Goal: Information Seeking & Learning: Learn about a topic

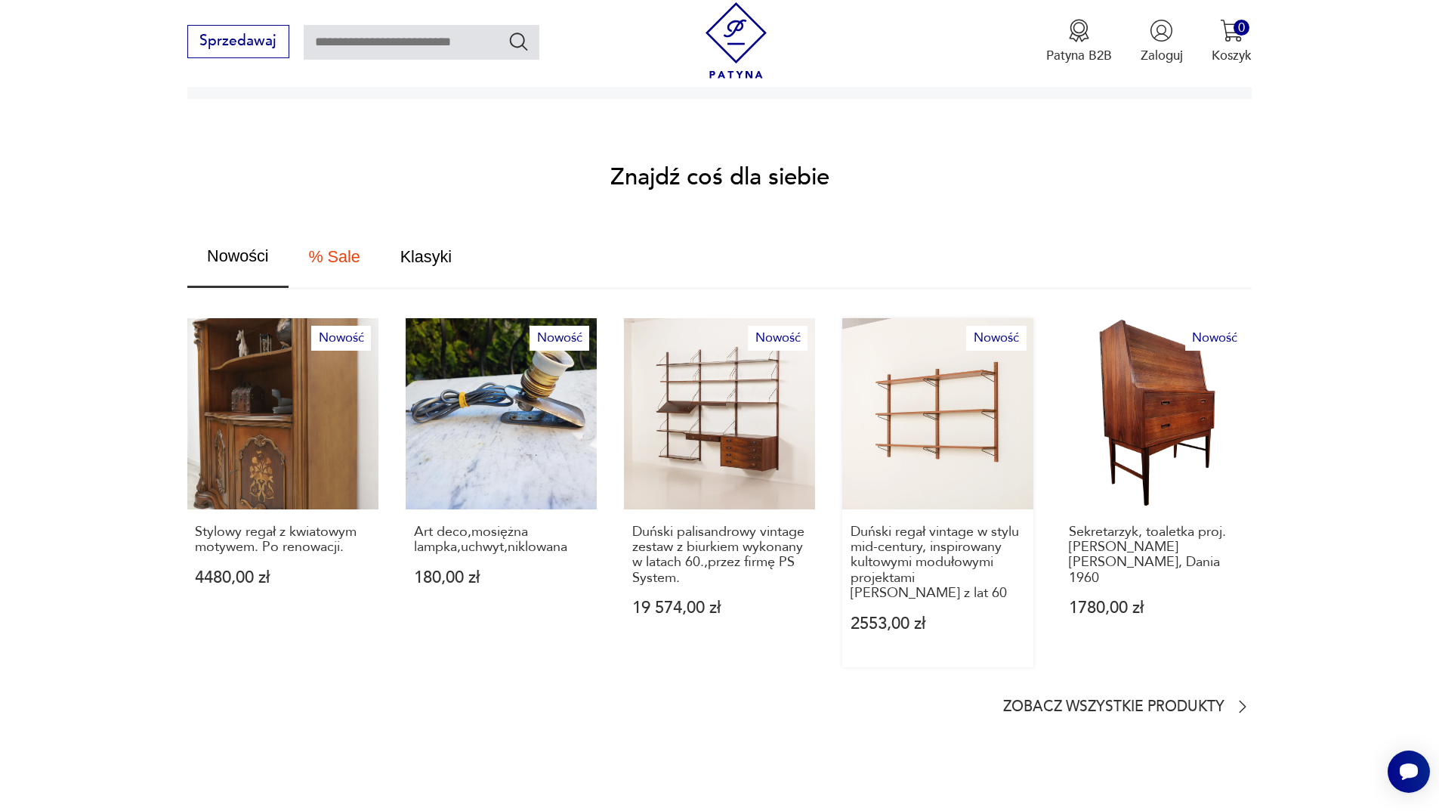
click at [1013, 391] on link "Nowość Duński regał vintage w stylu mid-century, inspirowany kultowymi modułowy…" at bounding box center [937, 492] width 191 height 348
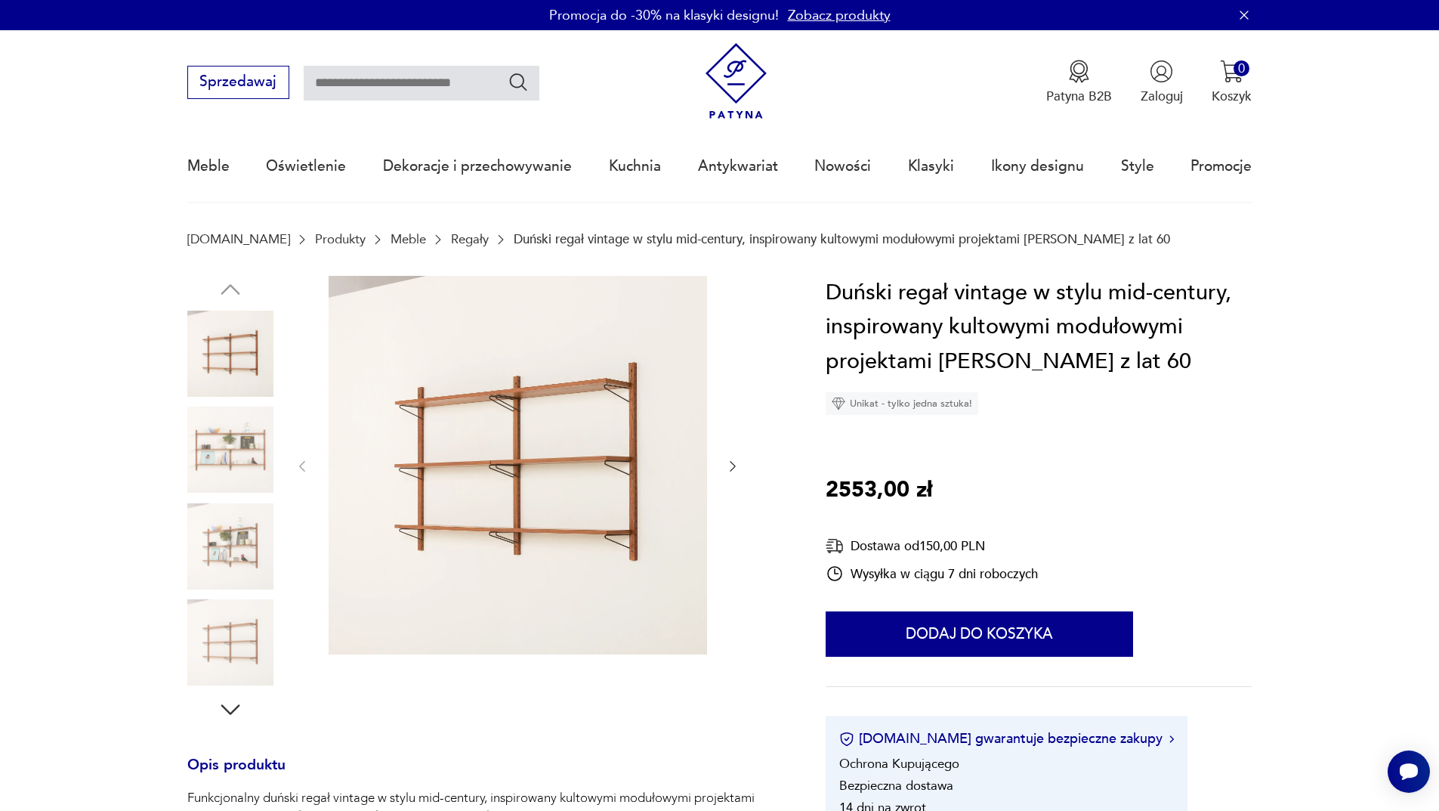
click at [261, 458] on img at bounding box center [230, 449] width 86 height 86
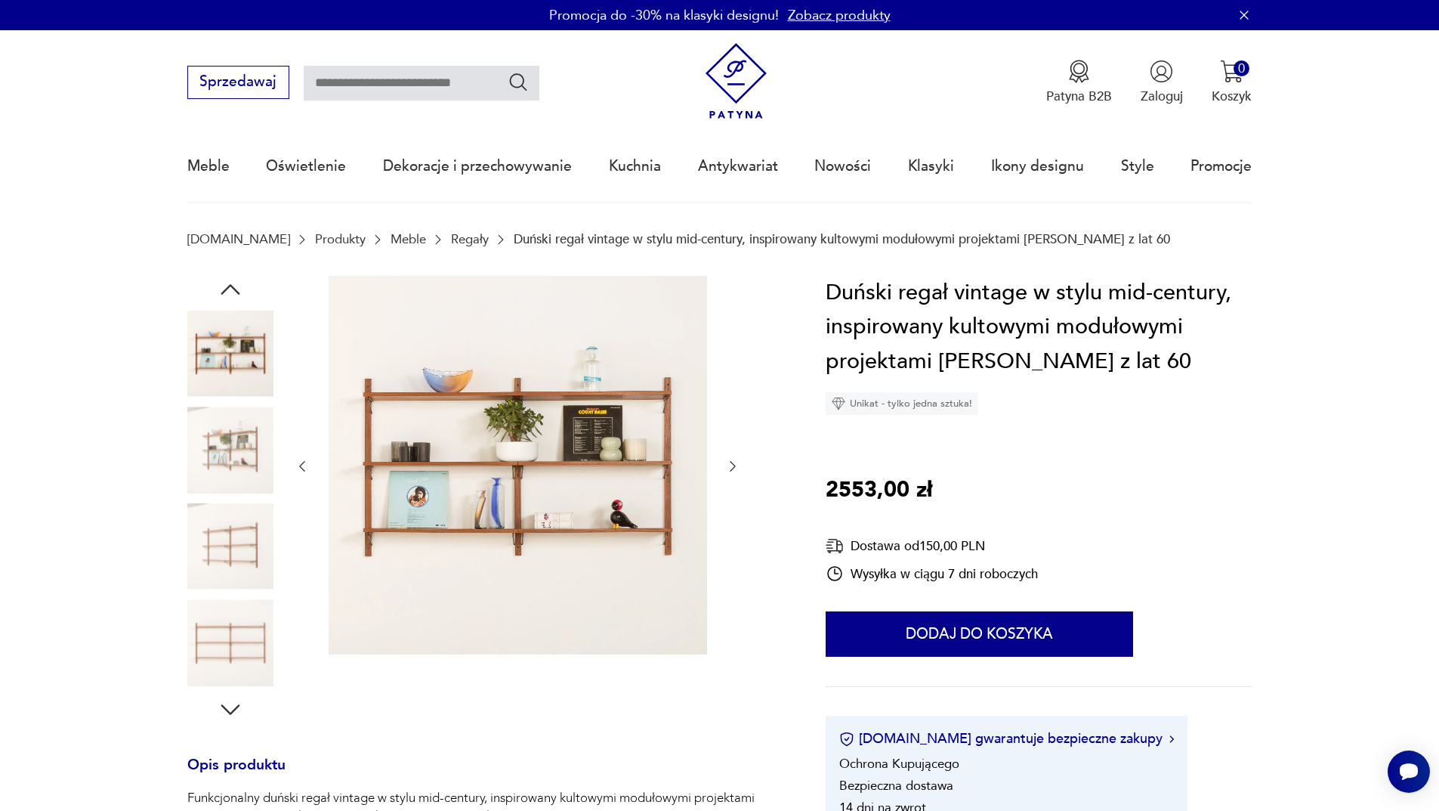
click at [245, 530] on img at bounding box center [230, 546] width 86 height 86
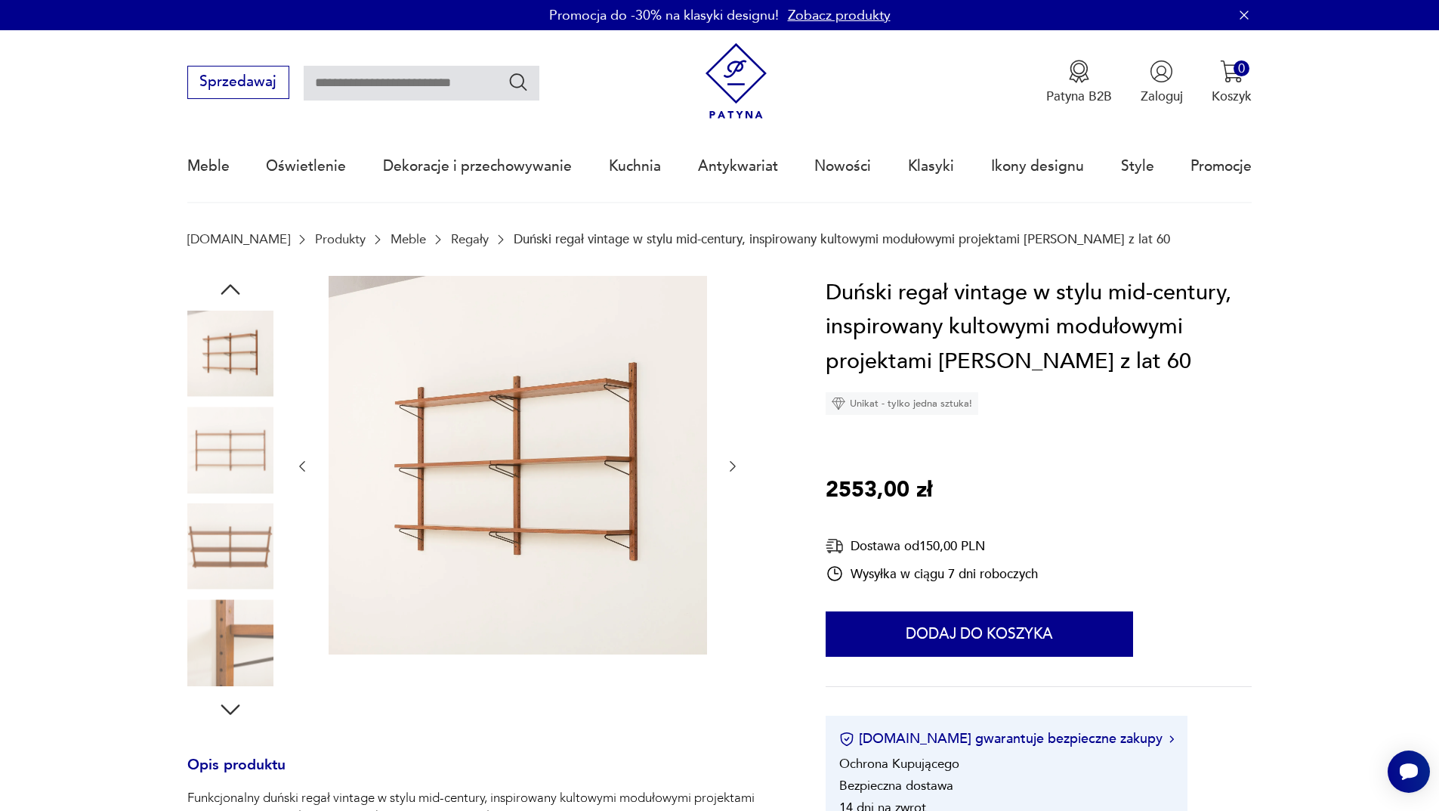
click at [240, 660] on img at bounding box center [230, 642] width 86 height 86
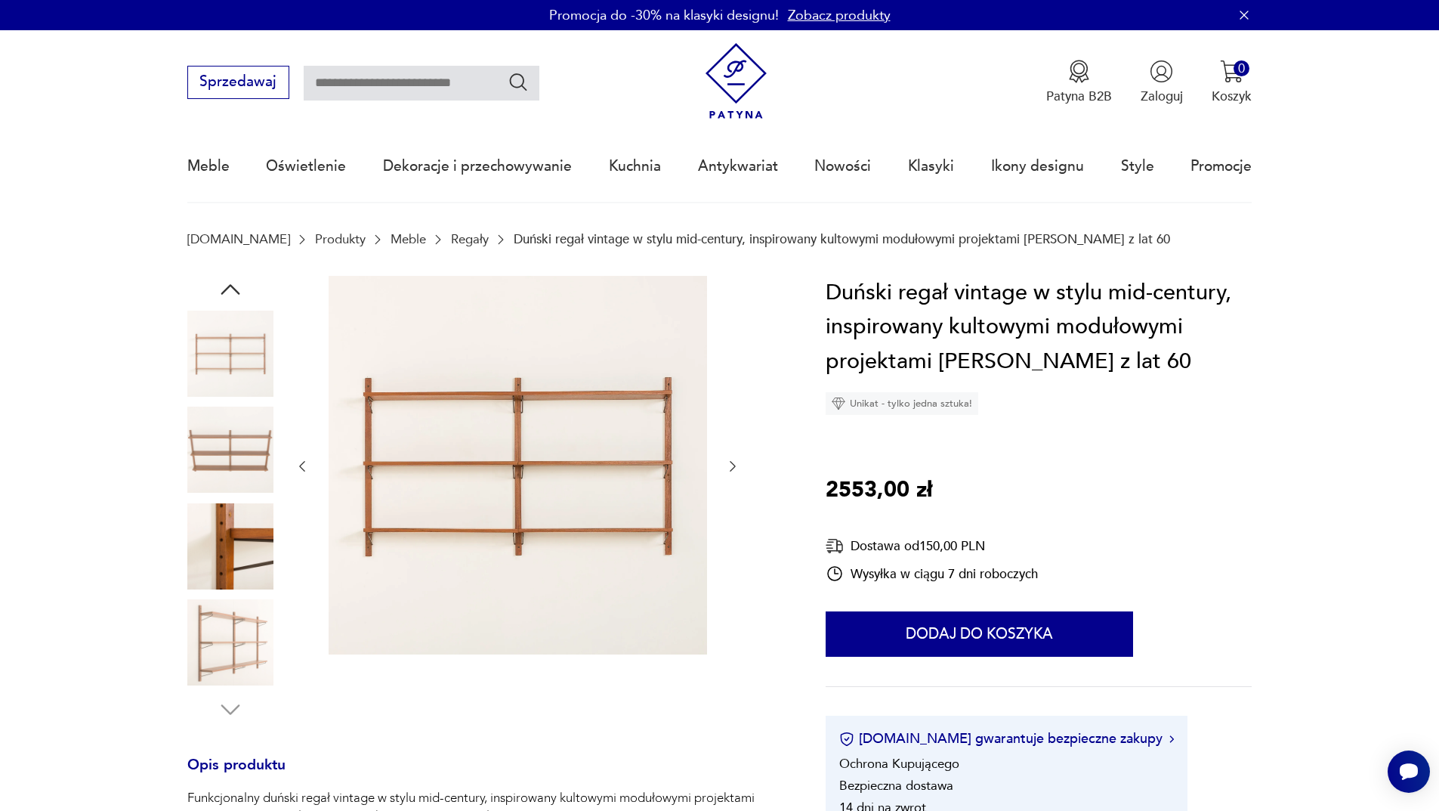
click at [734, 472] on icon "button" at bounding box center [732, 466] width 15 height 15
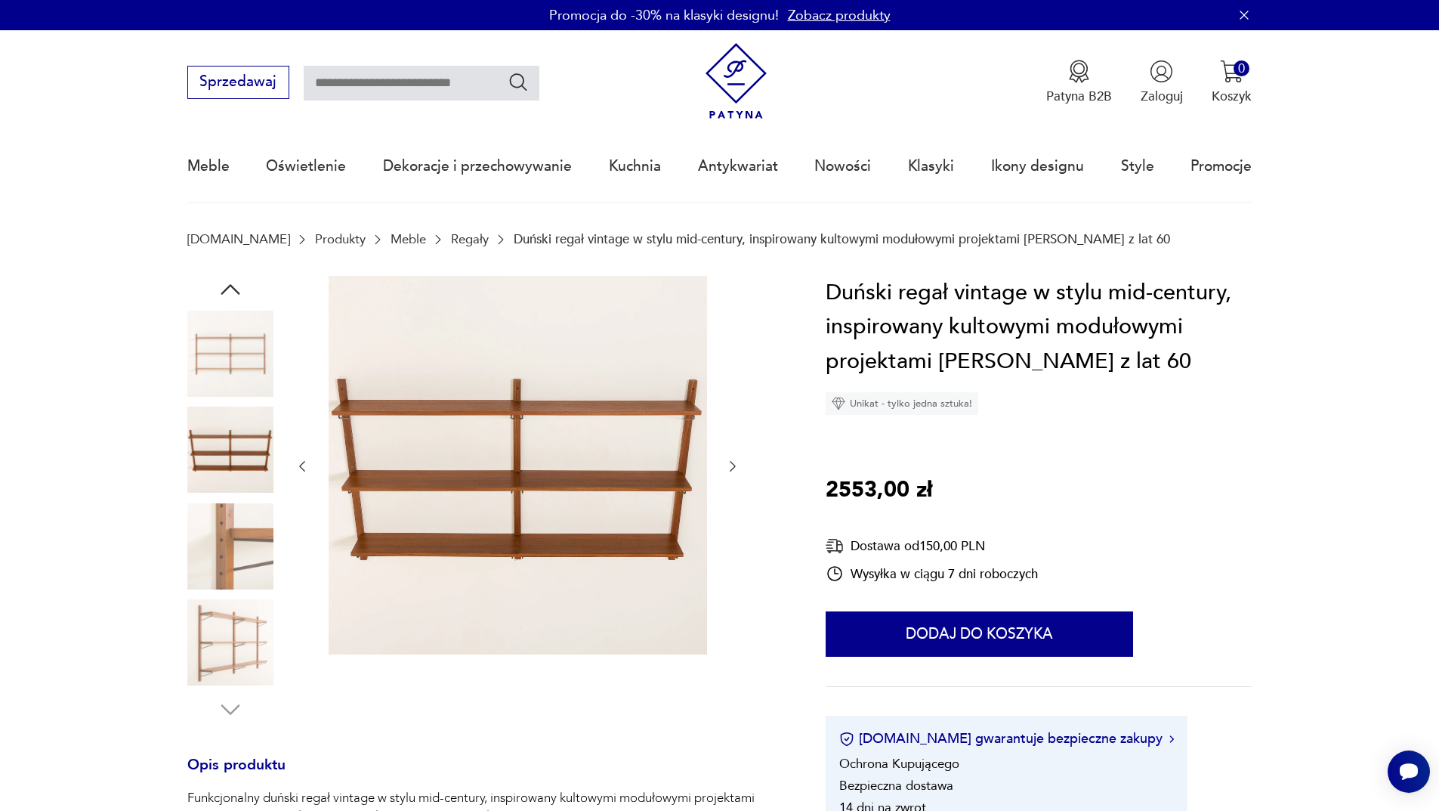
click at [734, 472] on icon "button" at bounding box center [732, 466] width 15 height 15
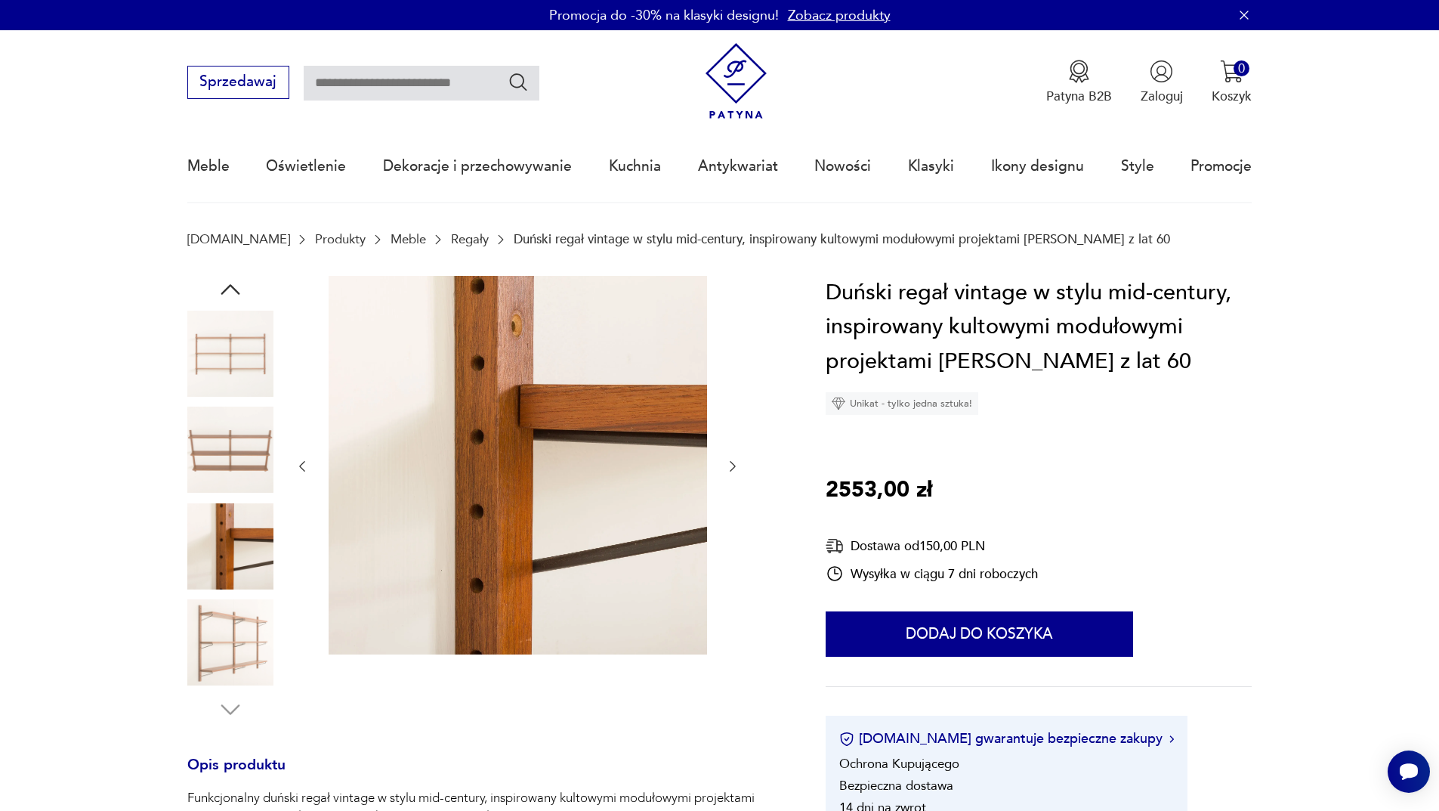
click at [734, 472] on icon "button" at bounding box center [732, 466] width 15 height 15
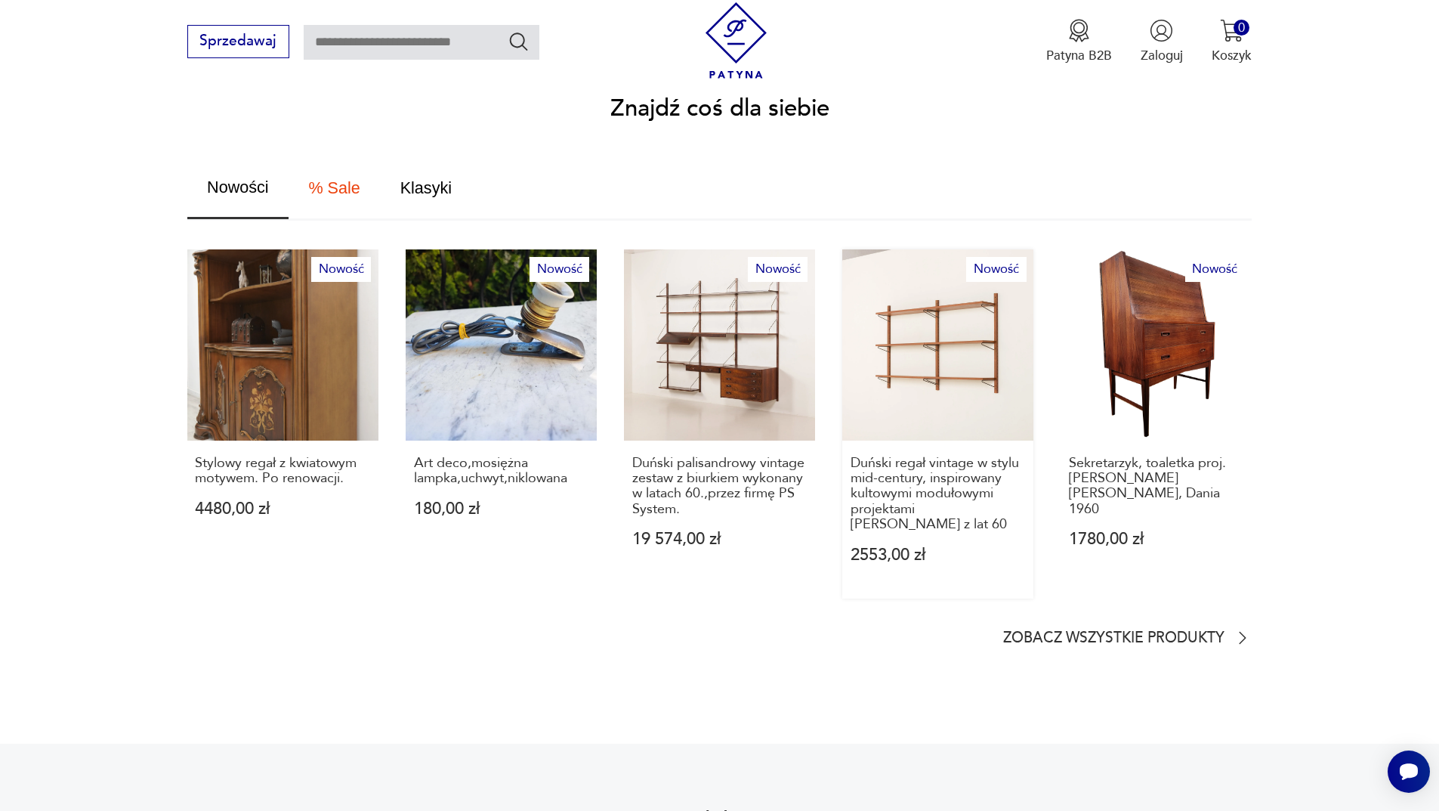
scroll to position [981, 0]
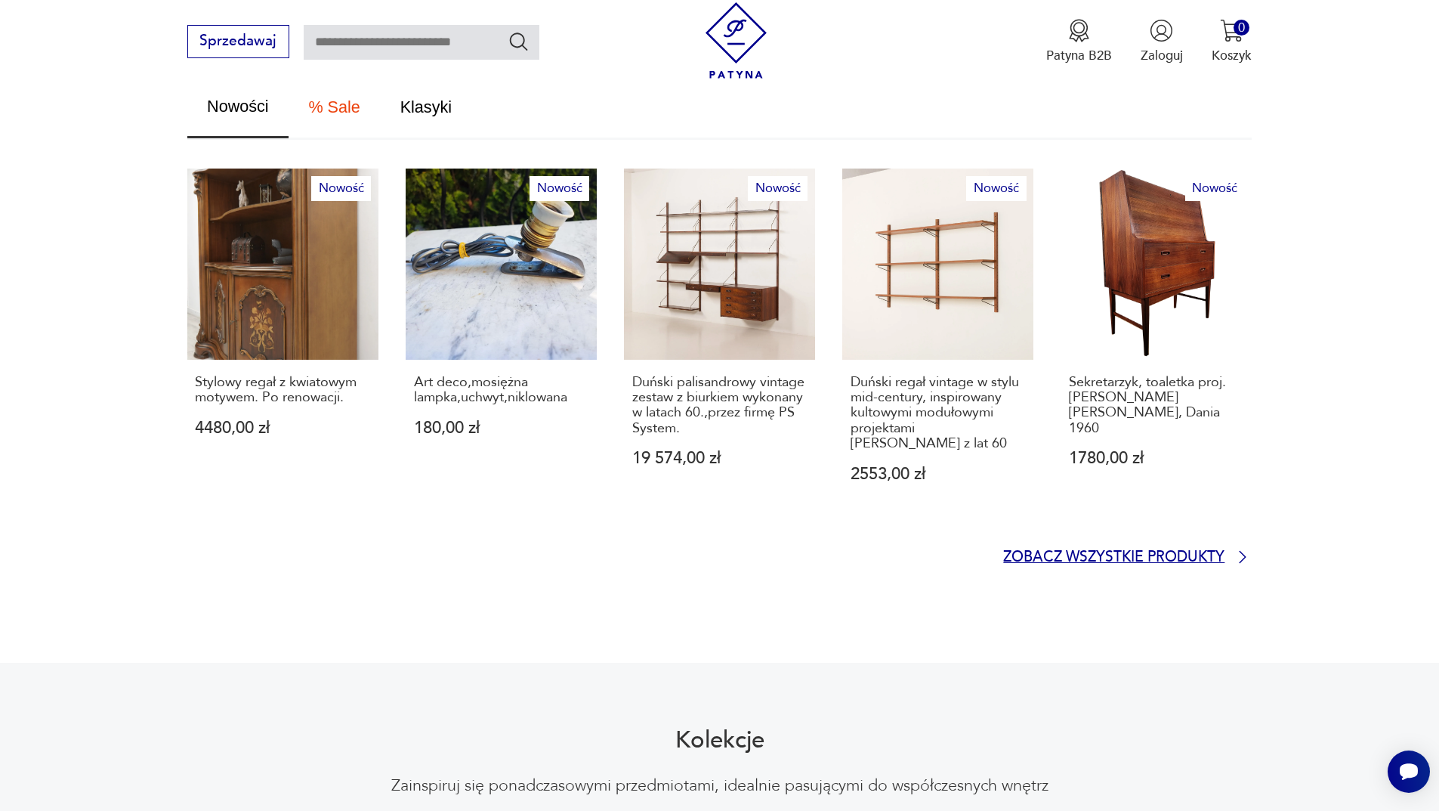
click at [1080, 552] on p "Zobacz wszystkie produkty" at bounding box center [1113, 558] width 221 height 12
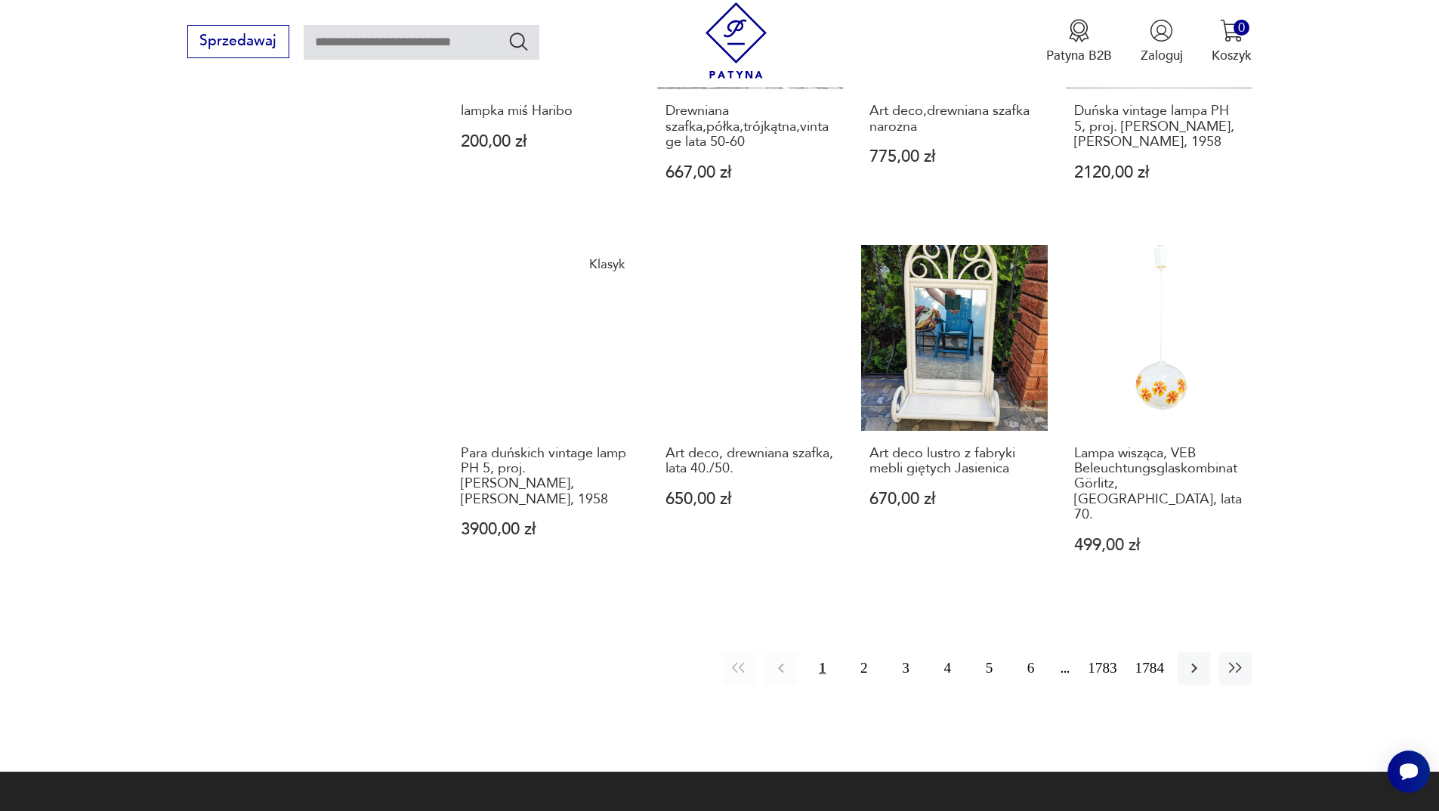
scroll to position [1463, 0]
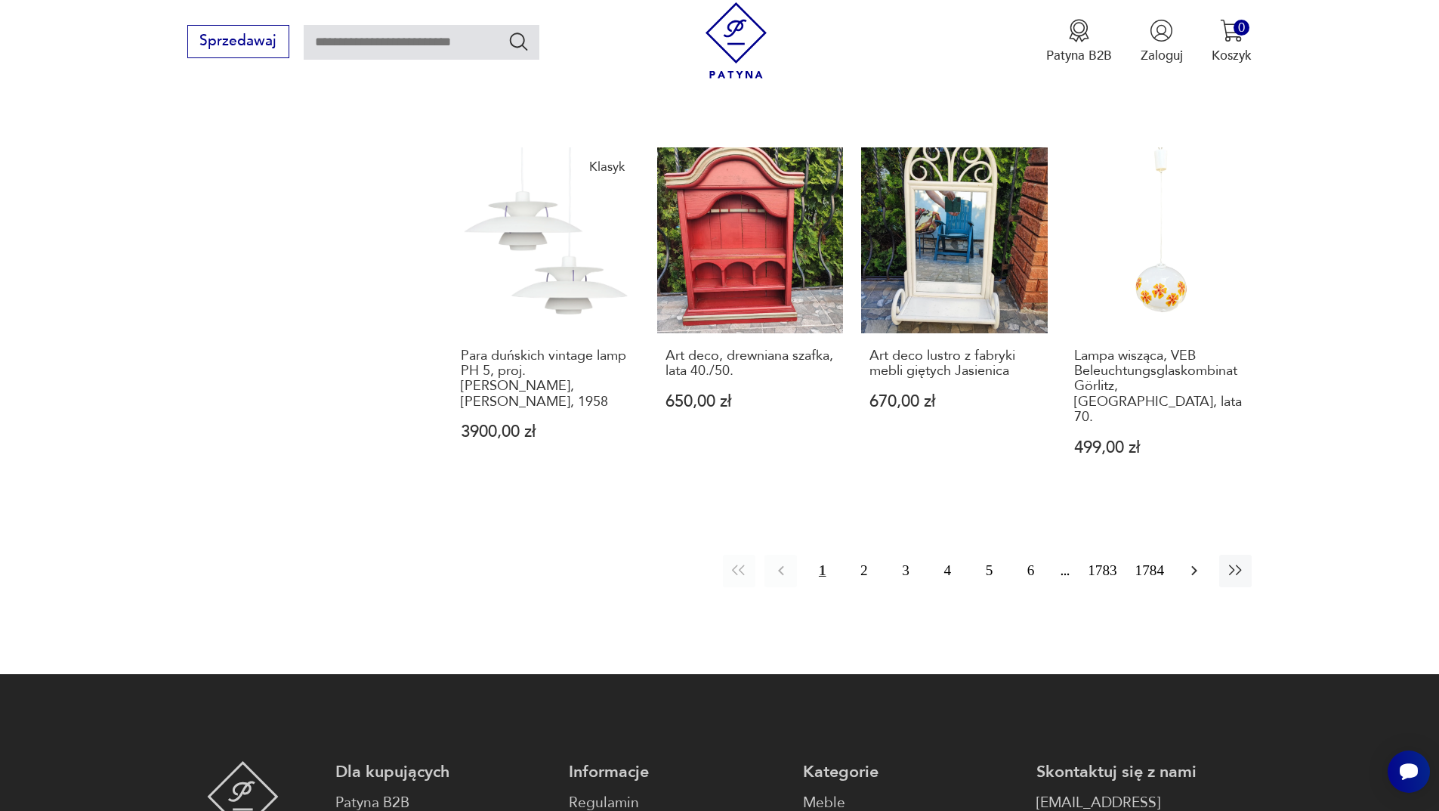
click at [1208, 558] on button "button" at bounding box center [1194, 571] width 32 height 32
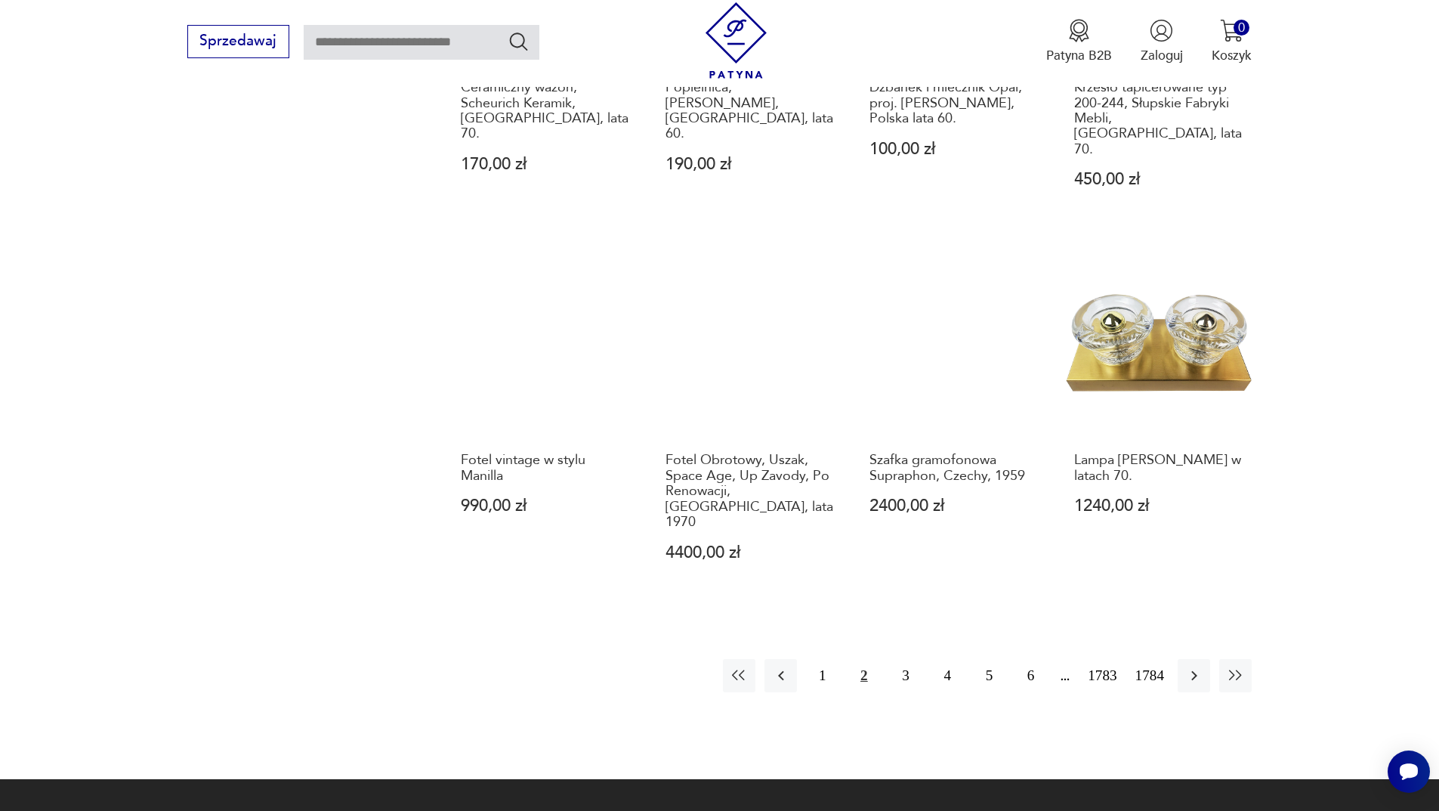
scroll to position [1692, 0]
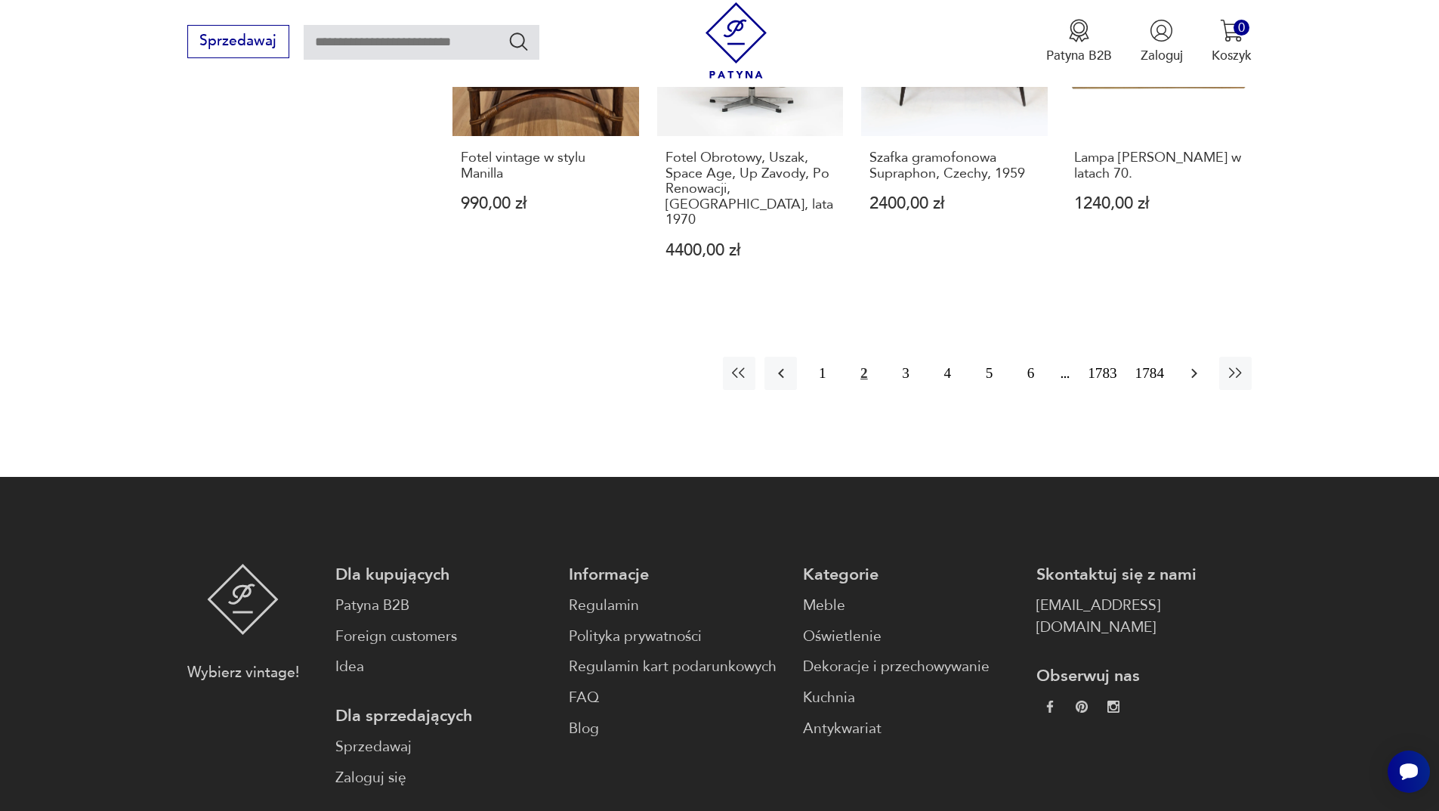
click at [1190, 357] on button "button" at bounding box center [1194, 373] width 32 height 32
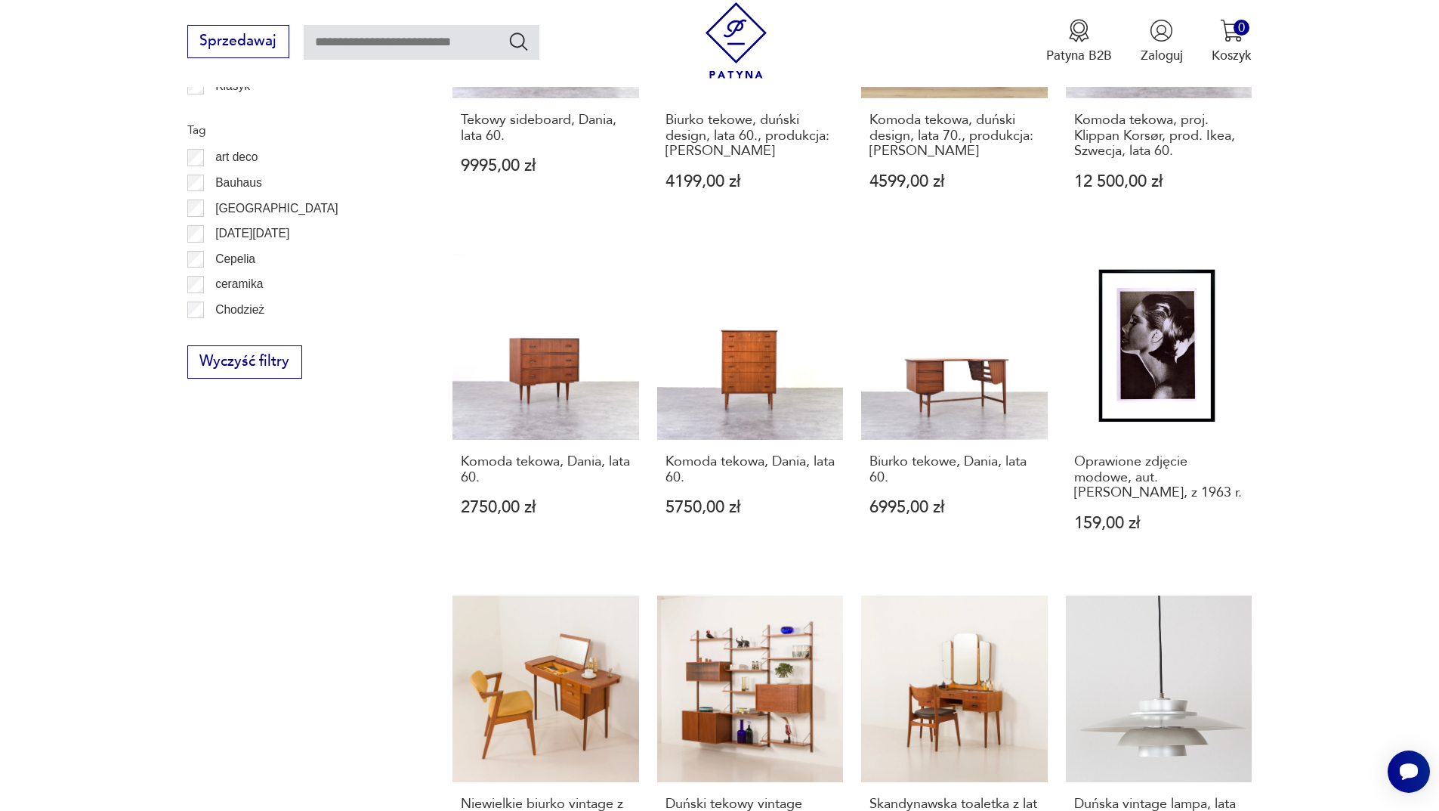
scroll to position [1238, 0]
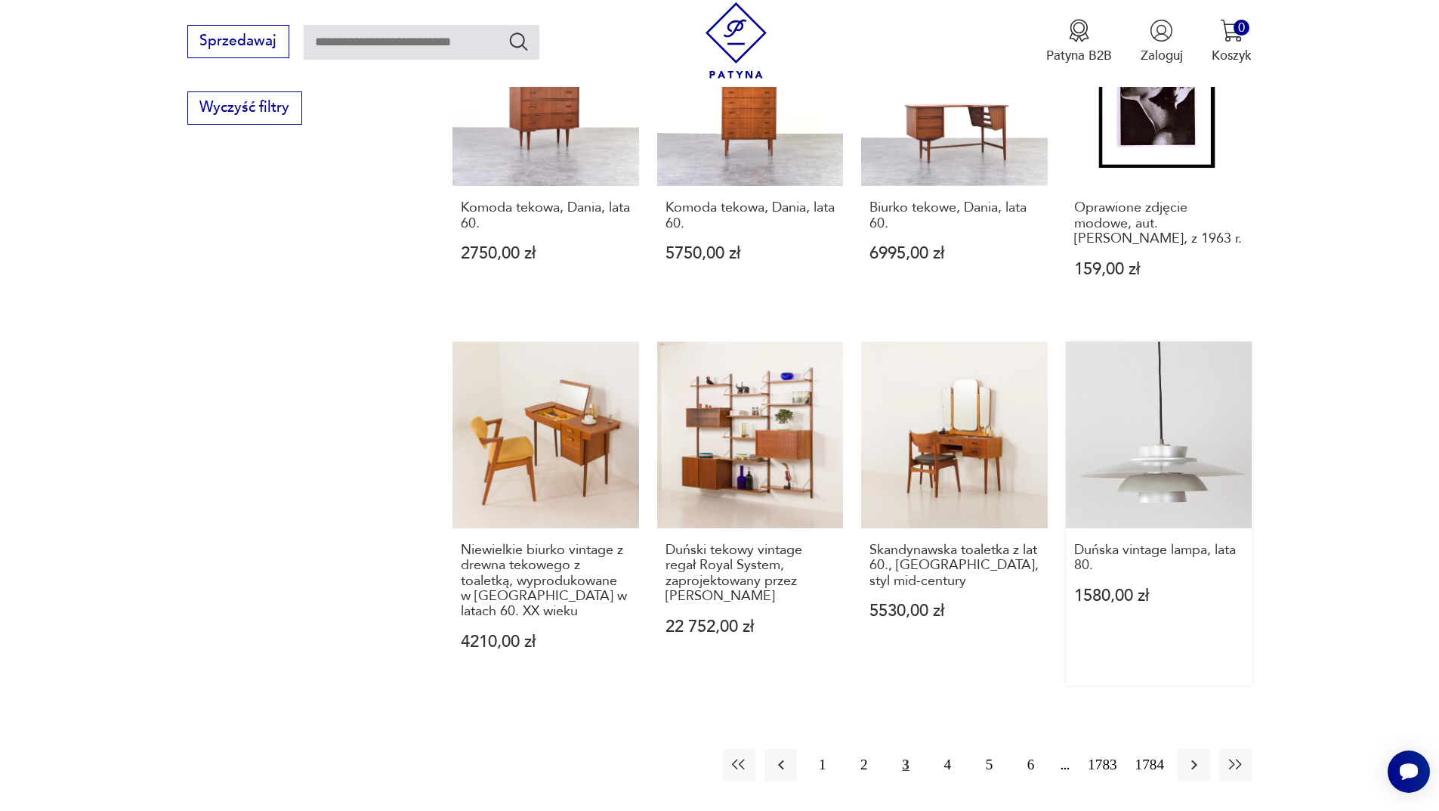
click at [1173, 467] on link "Duńska vintage lampa, lata 80. 1580,00 zł" at bounding box center [1159, 514] width 187 height 344
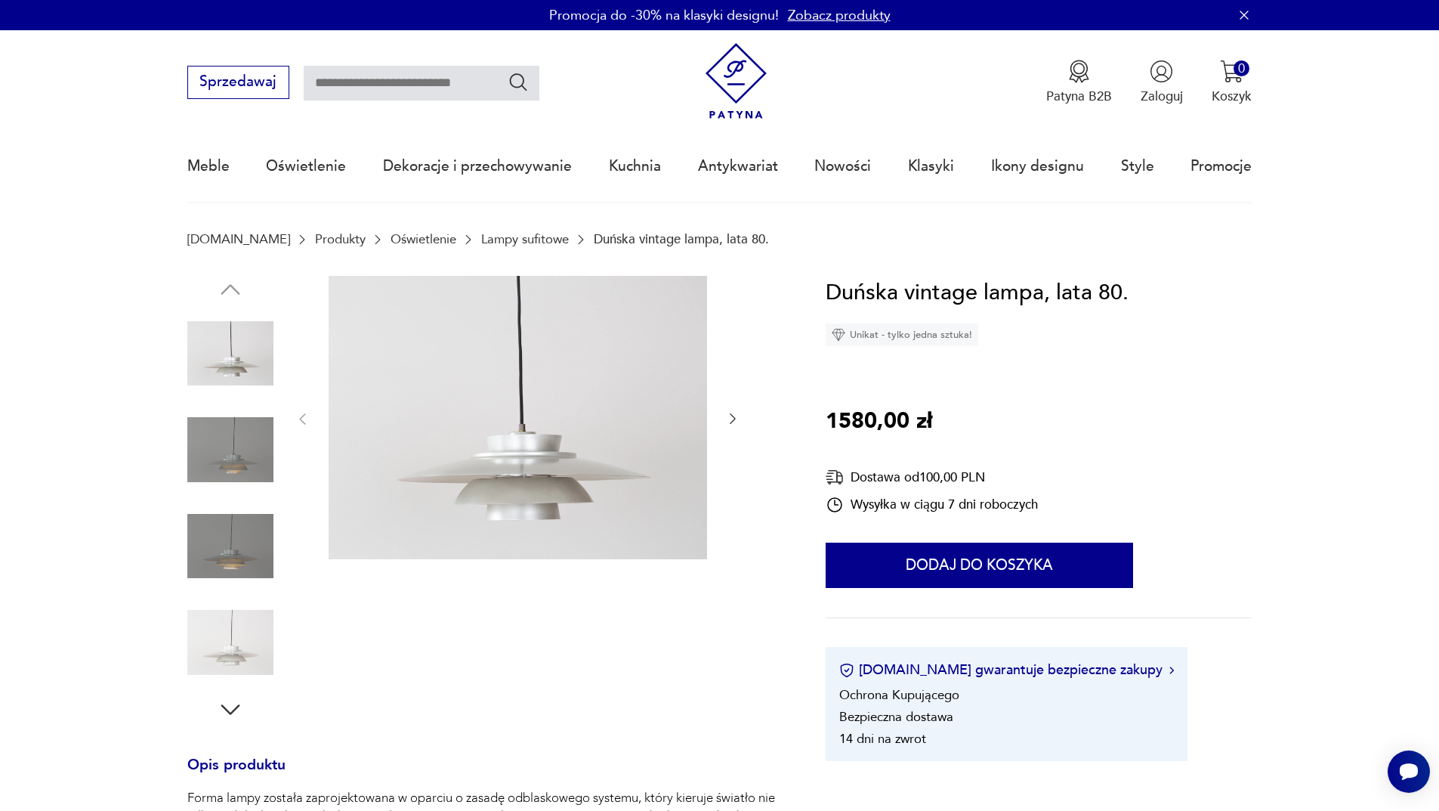
click at [261, 447] on img at bounding box center [230, 449] width 86 height 86
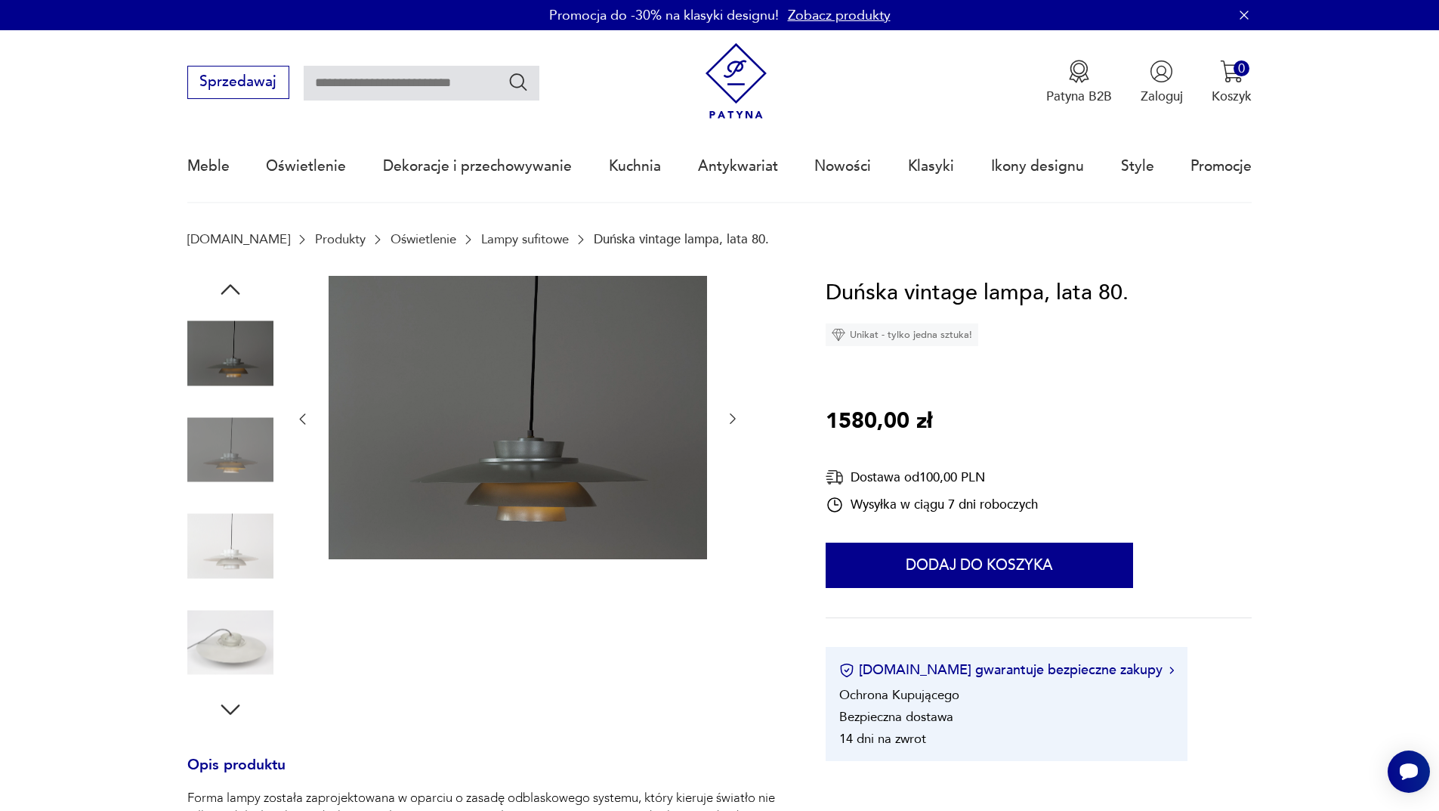
click at [246, 524] on img at bounding box center [230, 546] width 86 height 86
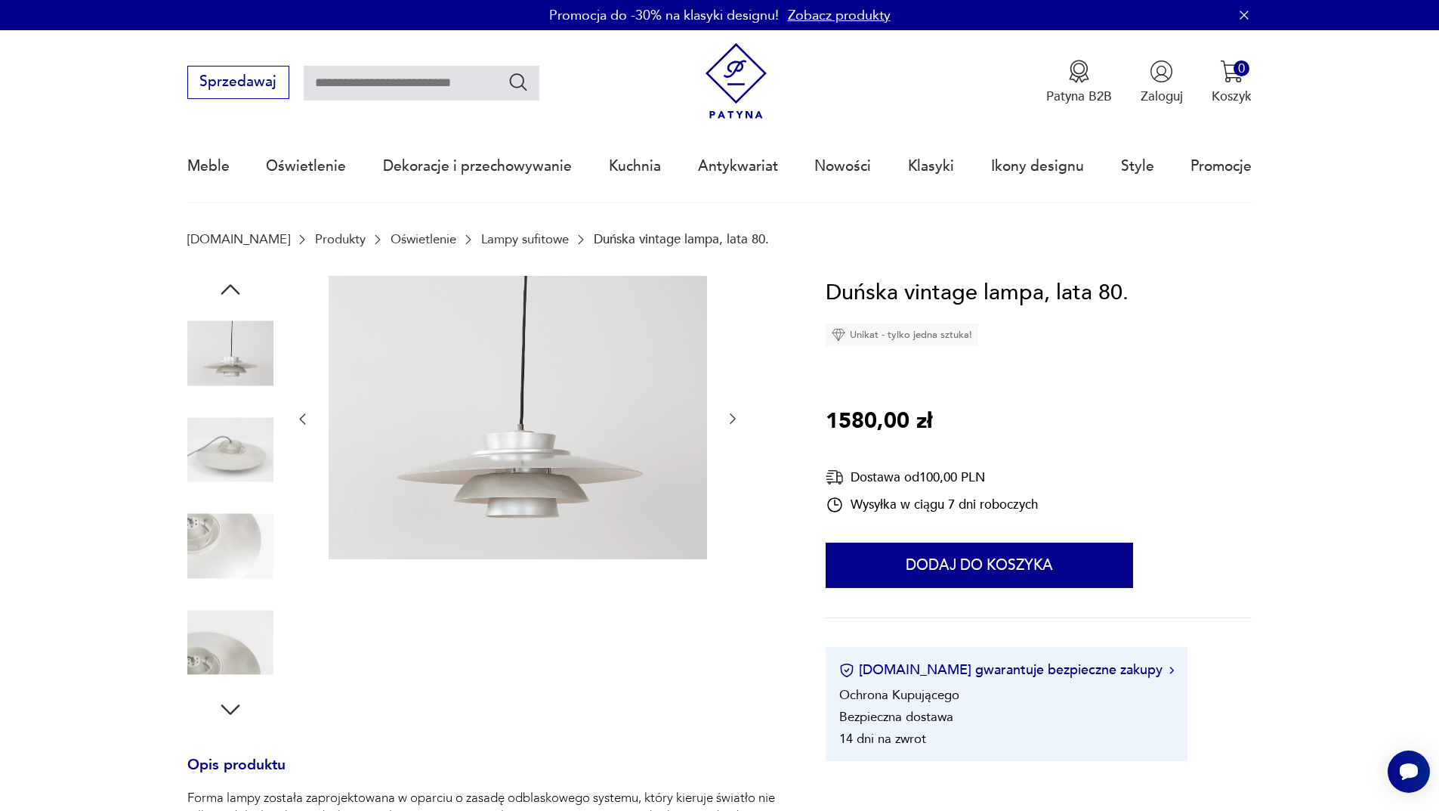
click at [255, 629] on img at bounding box center [230, 642] width 86 height 86
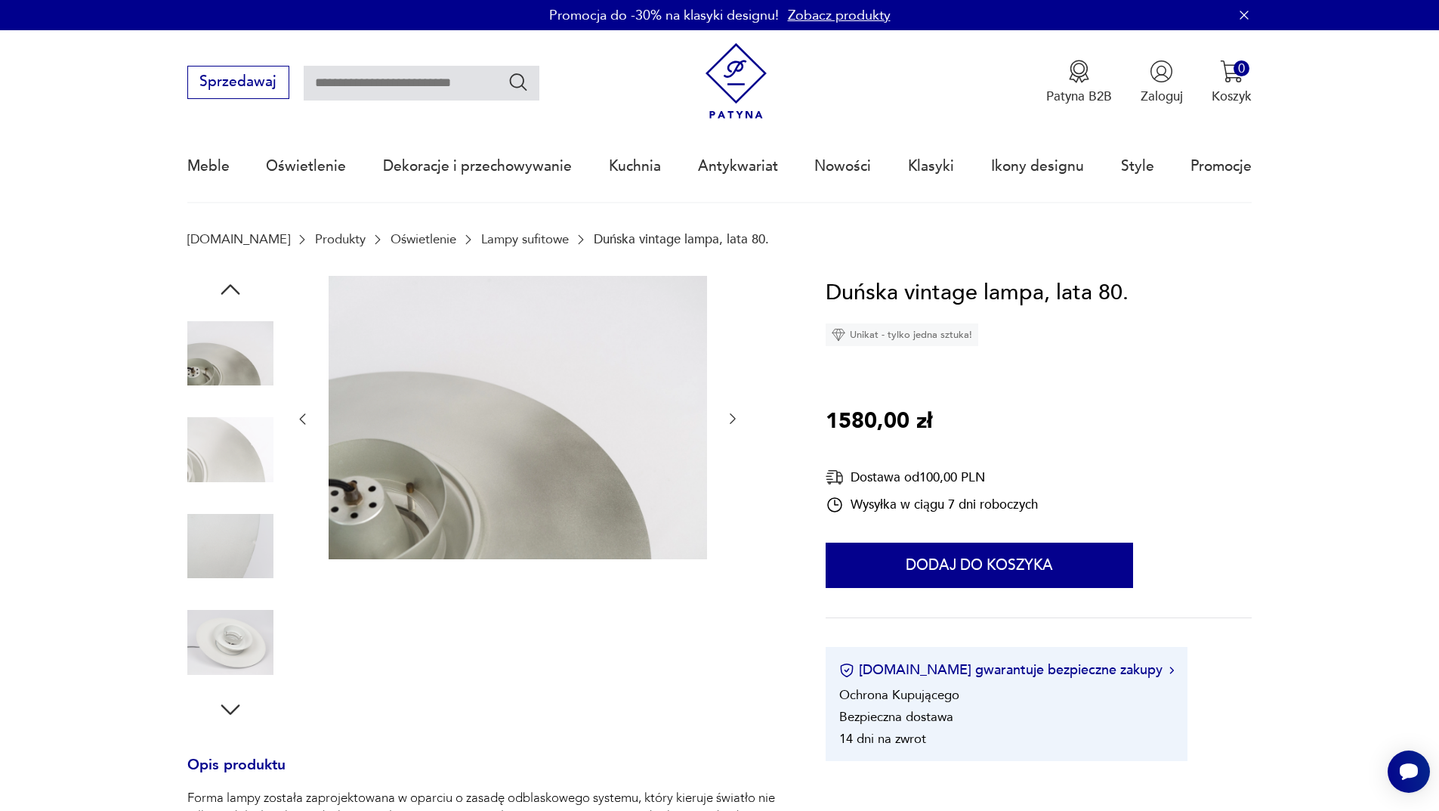
click at [236, 440] on img at bounding box center [230, 449] width 86 height 86
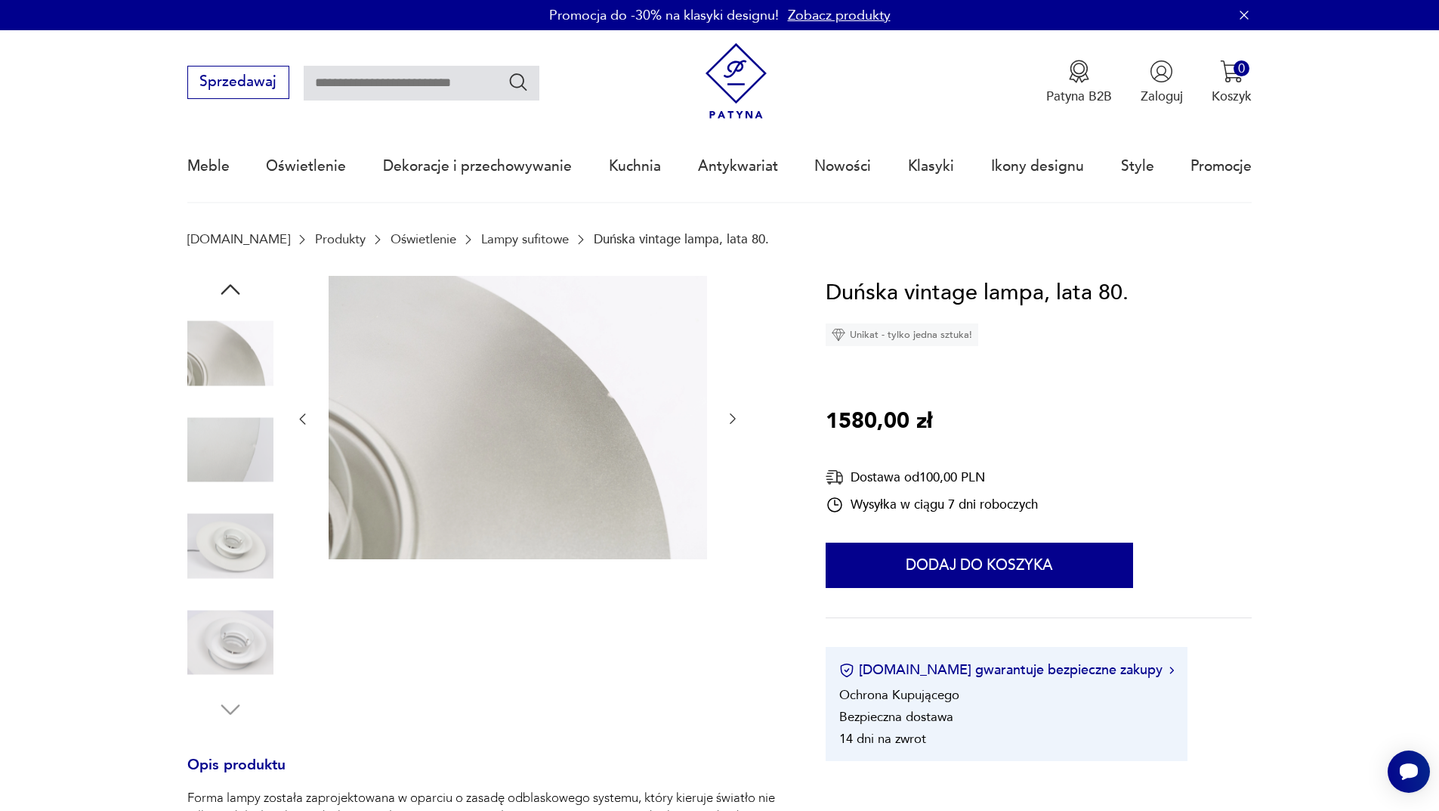
click at [224, 284] on icon "button" at bounding box center [230, 289] width 27 height 27
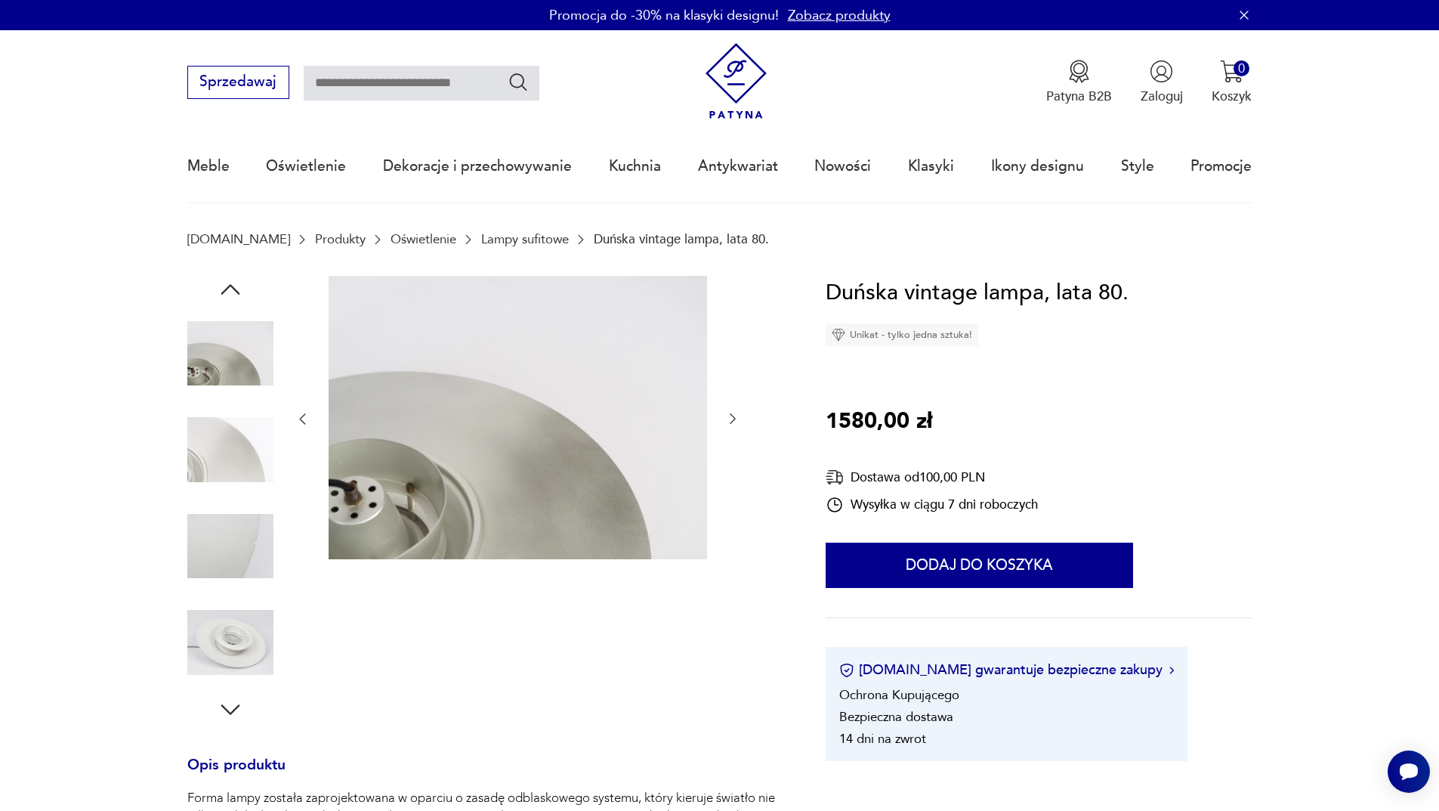
click at [224, 284] on icon "button" at bounding box center [230, 289] width 27 height 27
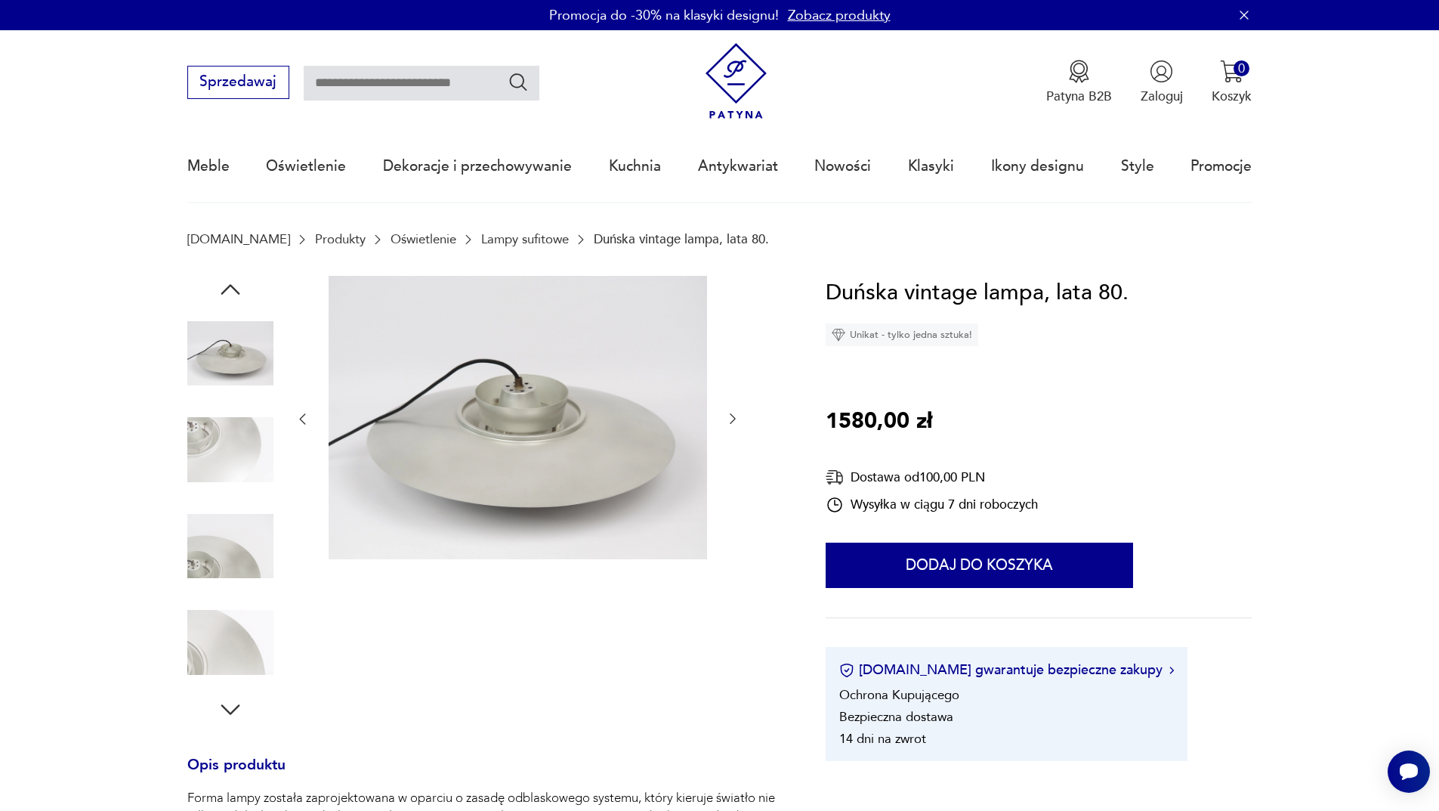
click at [224, 284] on icon "button" at bounding box center [230, 289] width 27 height 27
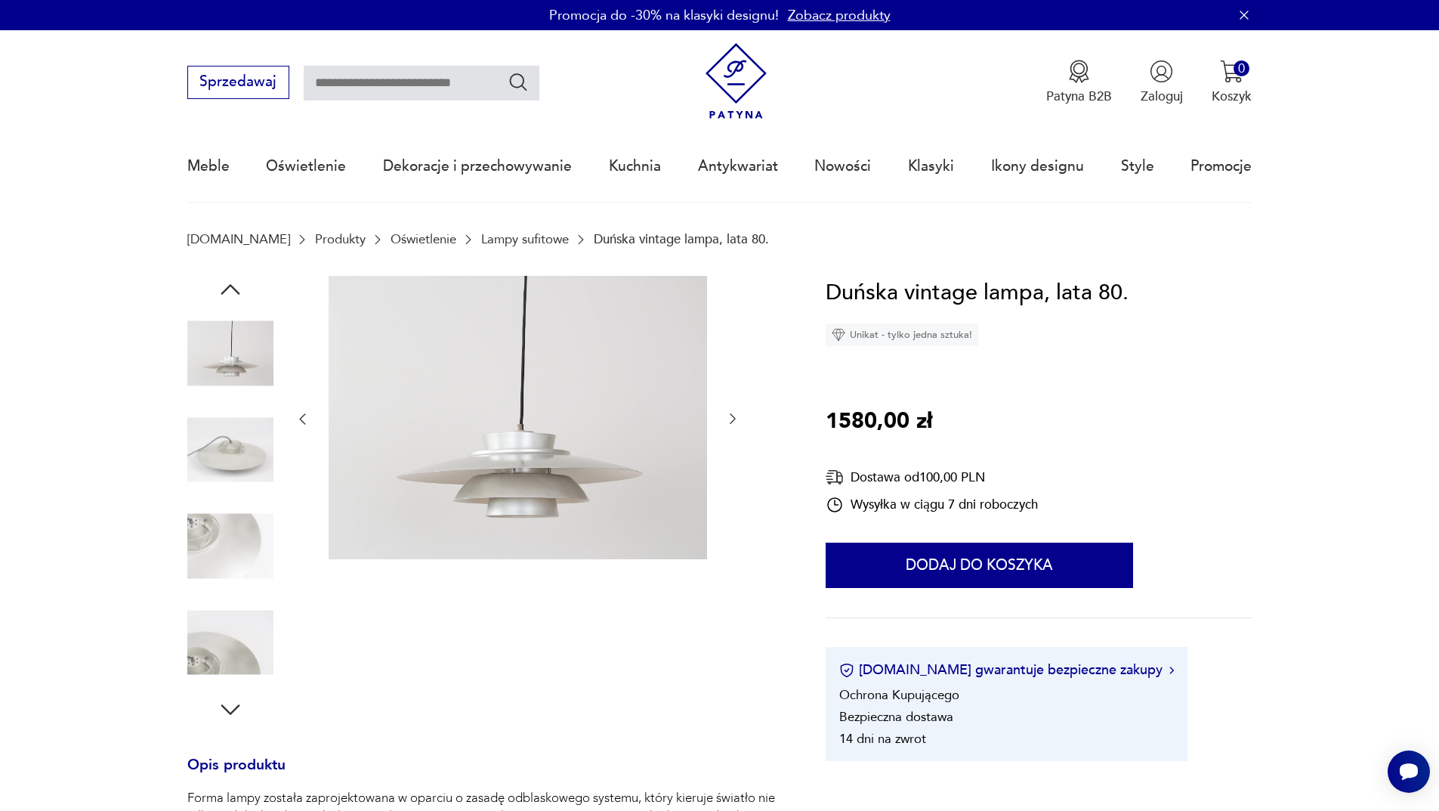
click at [224, 284] on icon "button" at bounding box center [230, 289] width 27 height 27
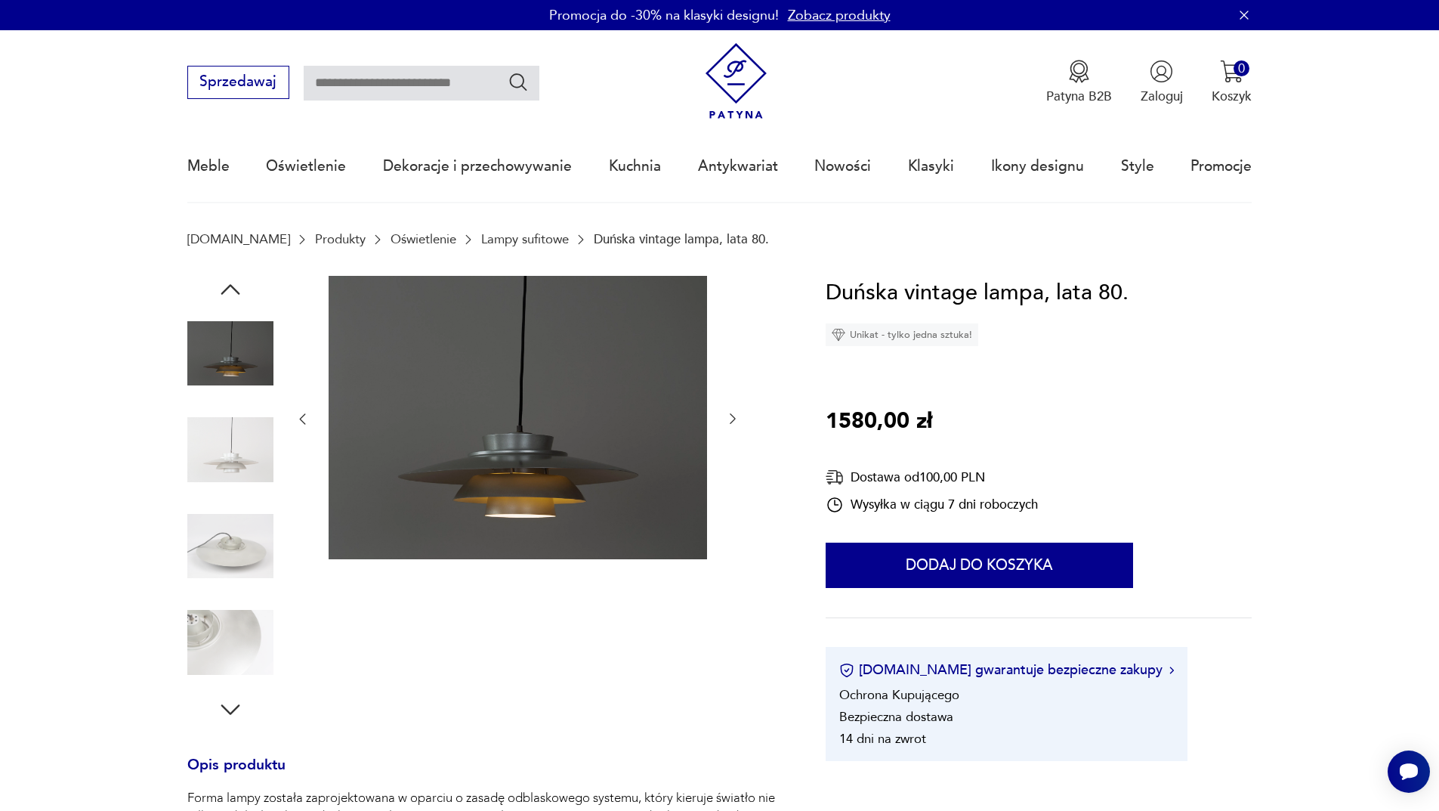
click at [236, 351] on img at bounding box center [230, 354] width 86 height 86
click at [542, 469] on img at bounding box center [518, 418] width 379 height 284
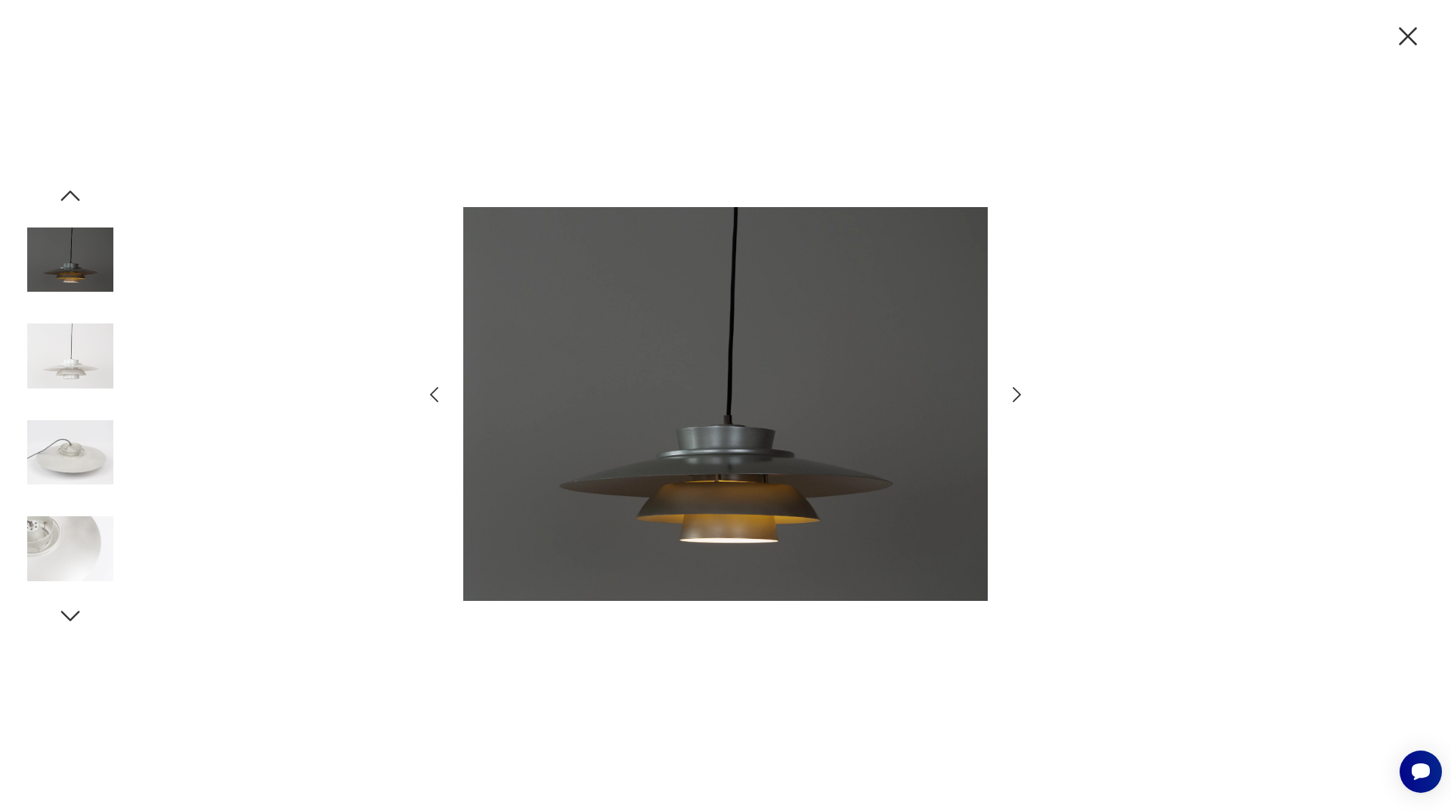
click at [1414, 39] on icon "button" at bounding box center [1408, 36] width 32 height 32
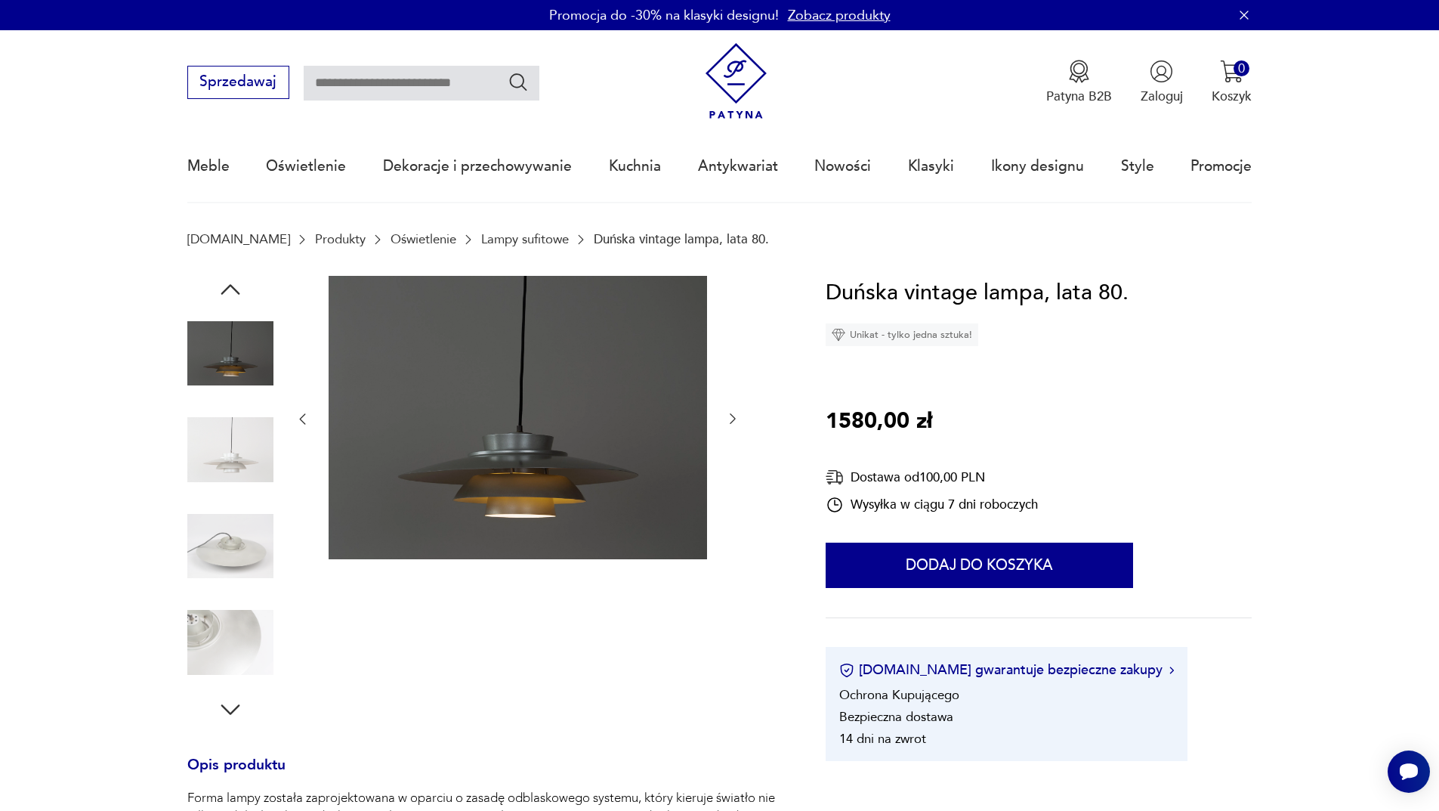
click at [217, 468] on img at bounding box center [230, 449] width 86 height 86
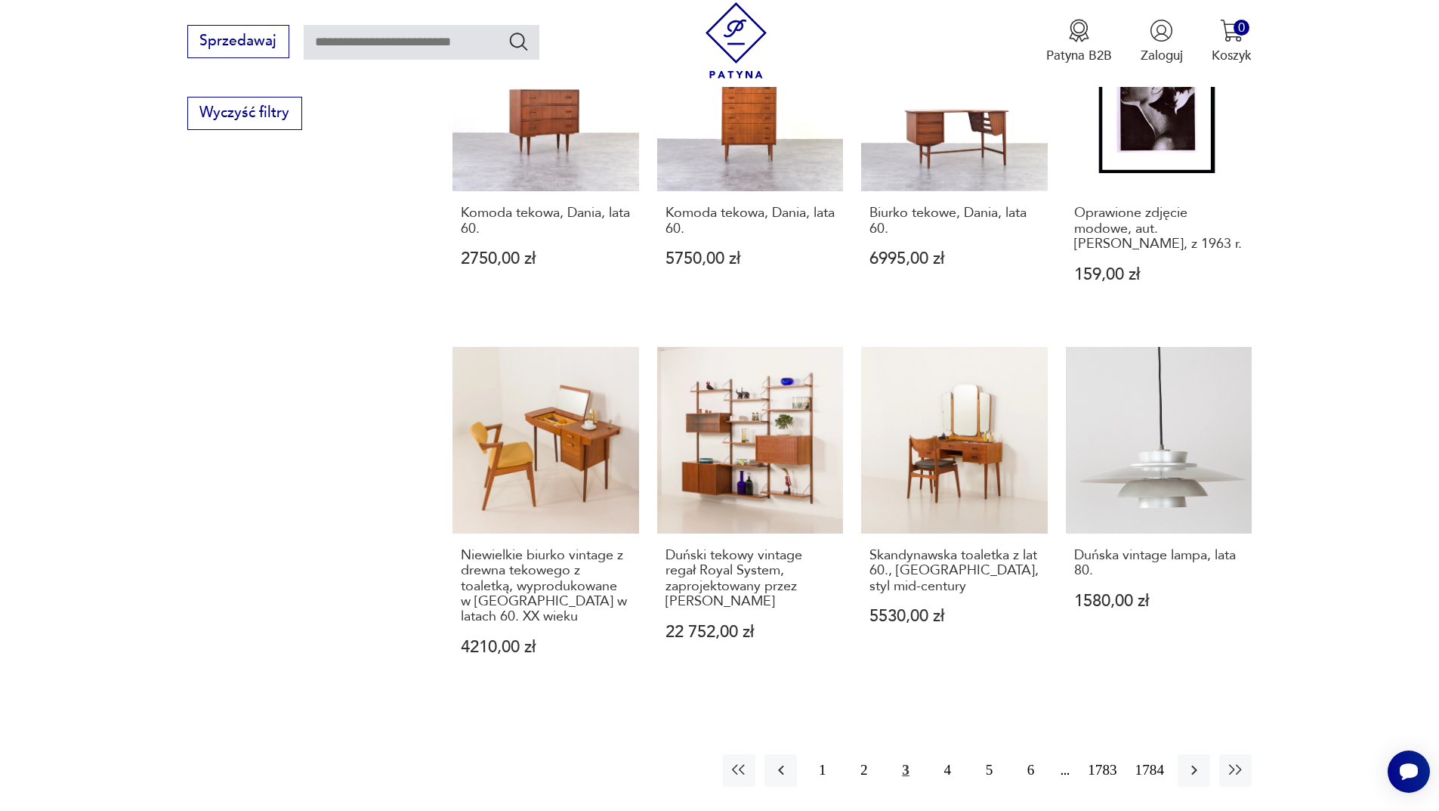
scroll to position [1320, 0]
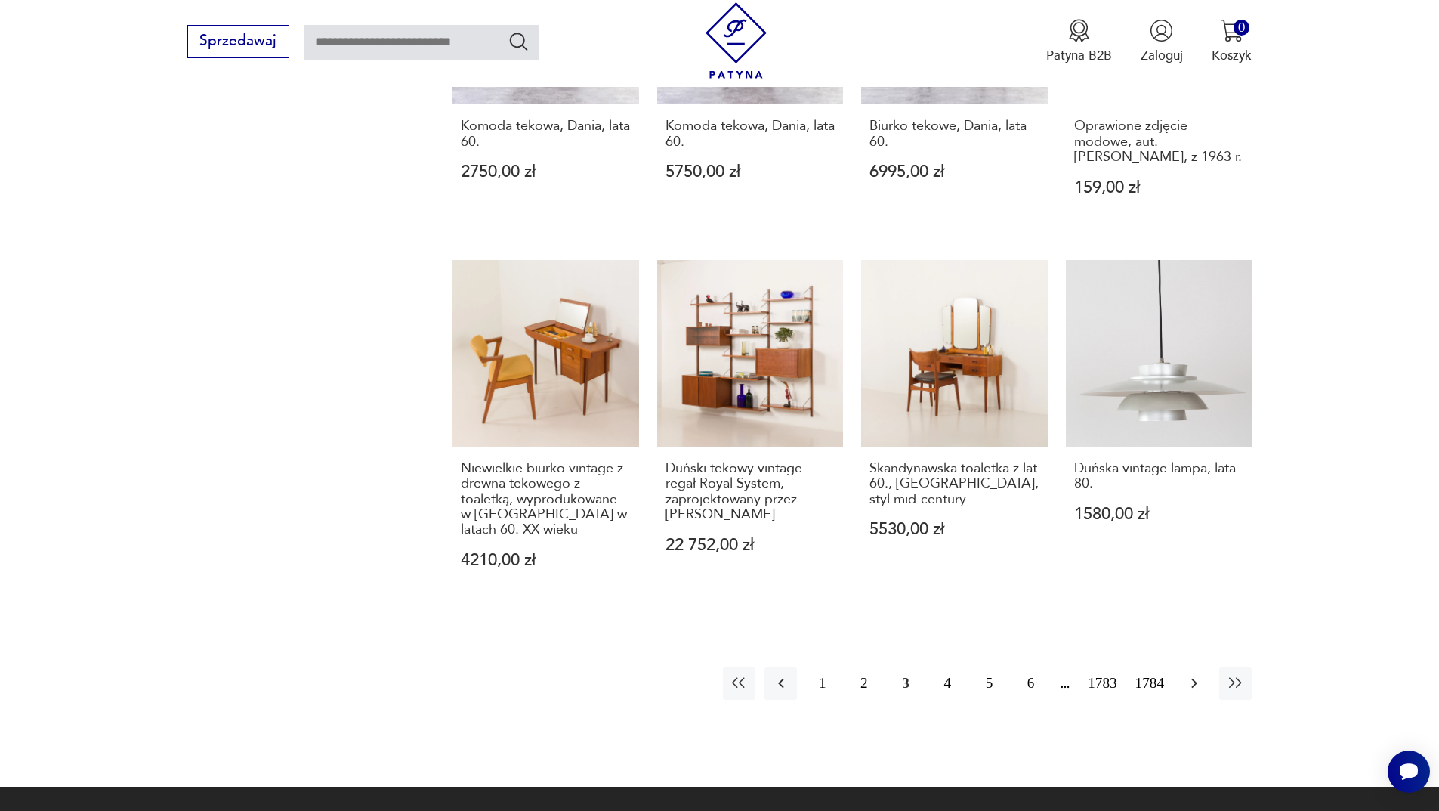
click at [1204, 668] on button "button" at bounding box center [1194, 683] width 32 height 32
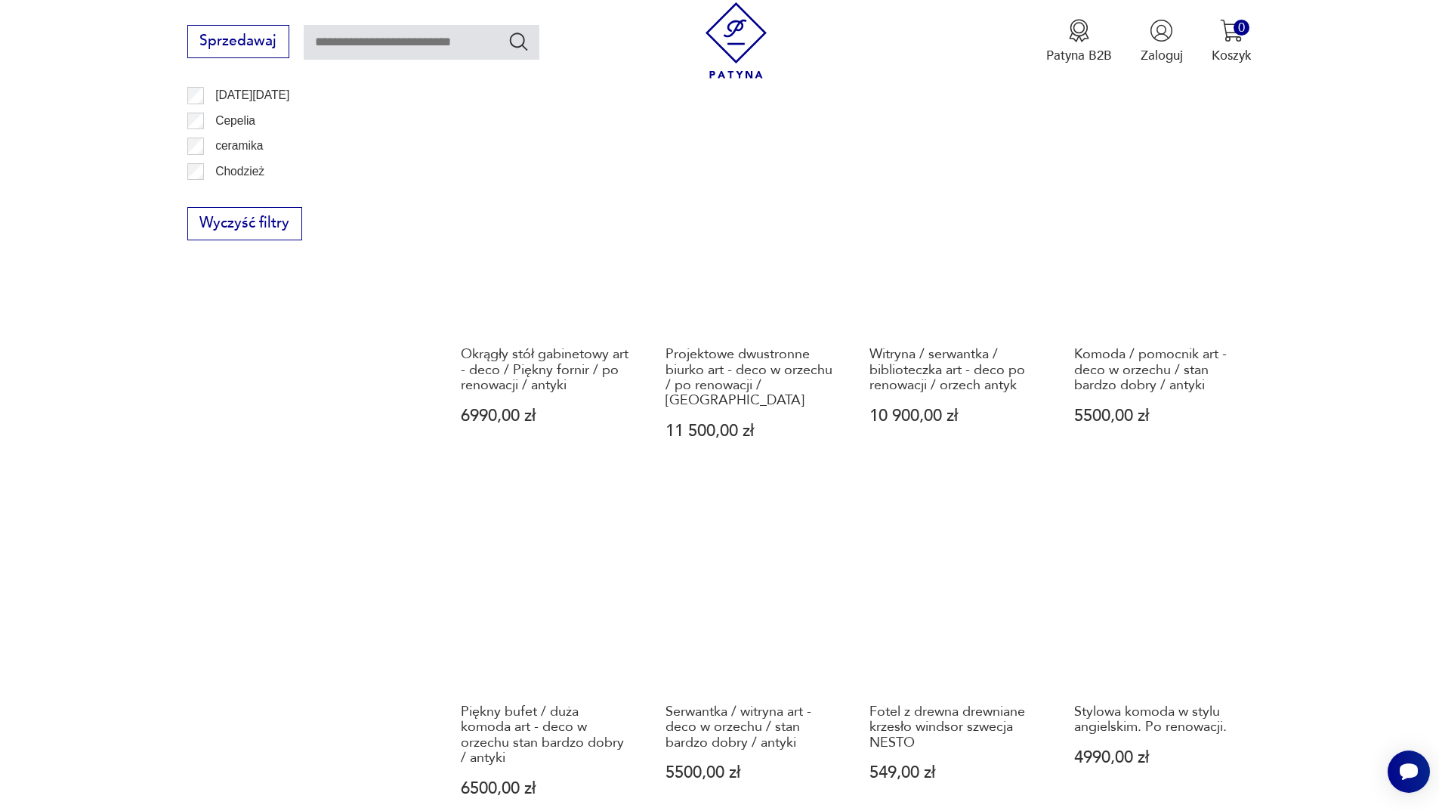
scroll to position [1314, 0]
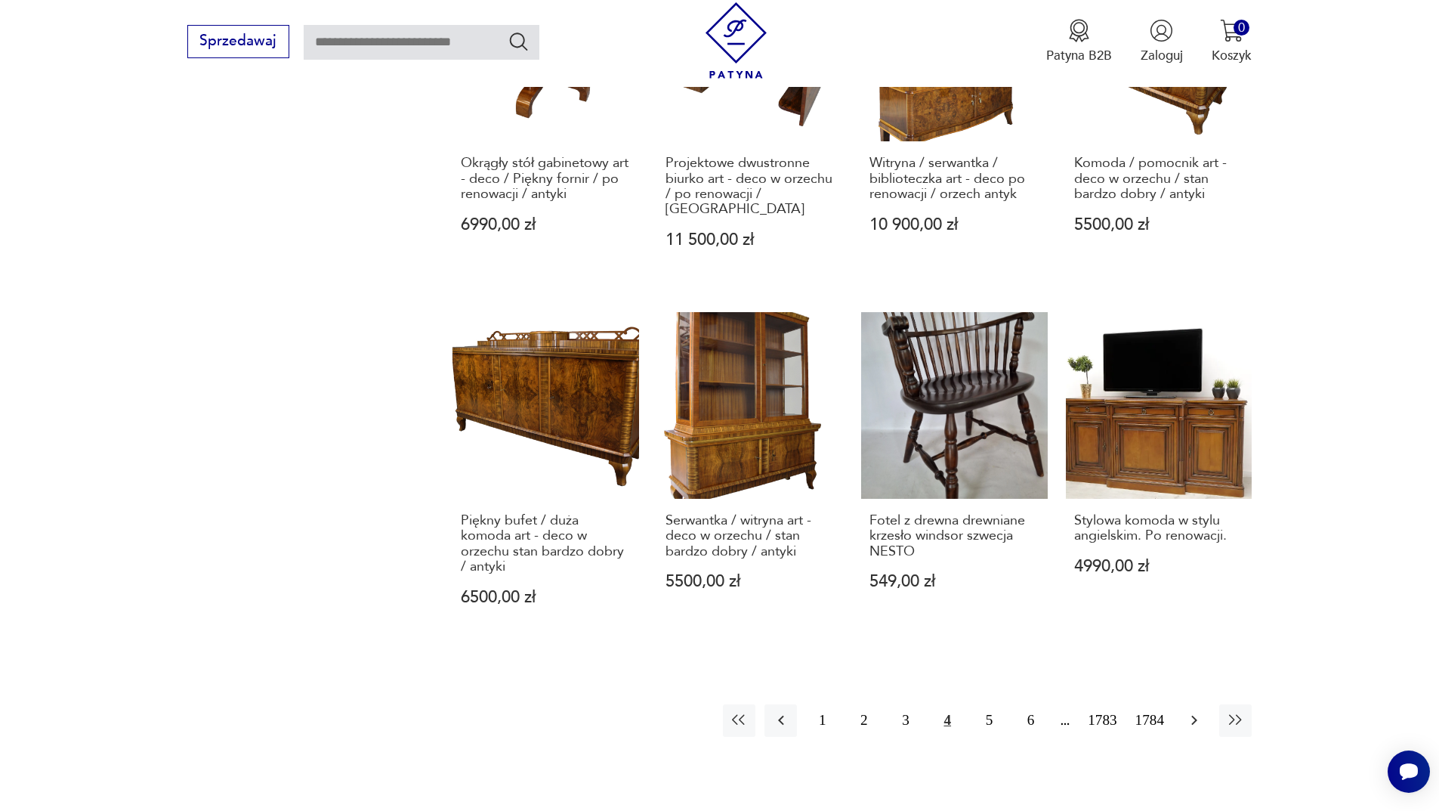
click at [1198, 711] on icon "button" at bounding box center [1194, 720] width 18 height 18
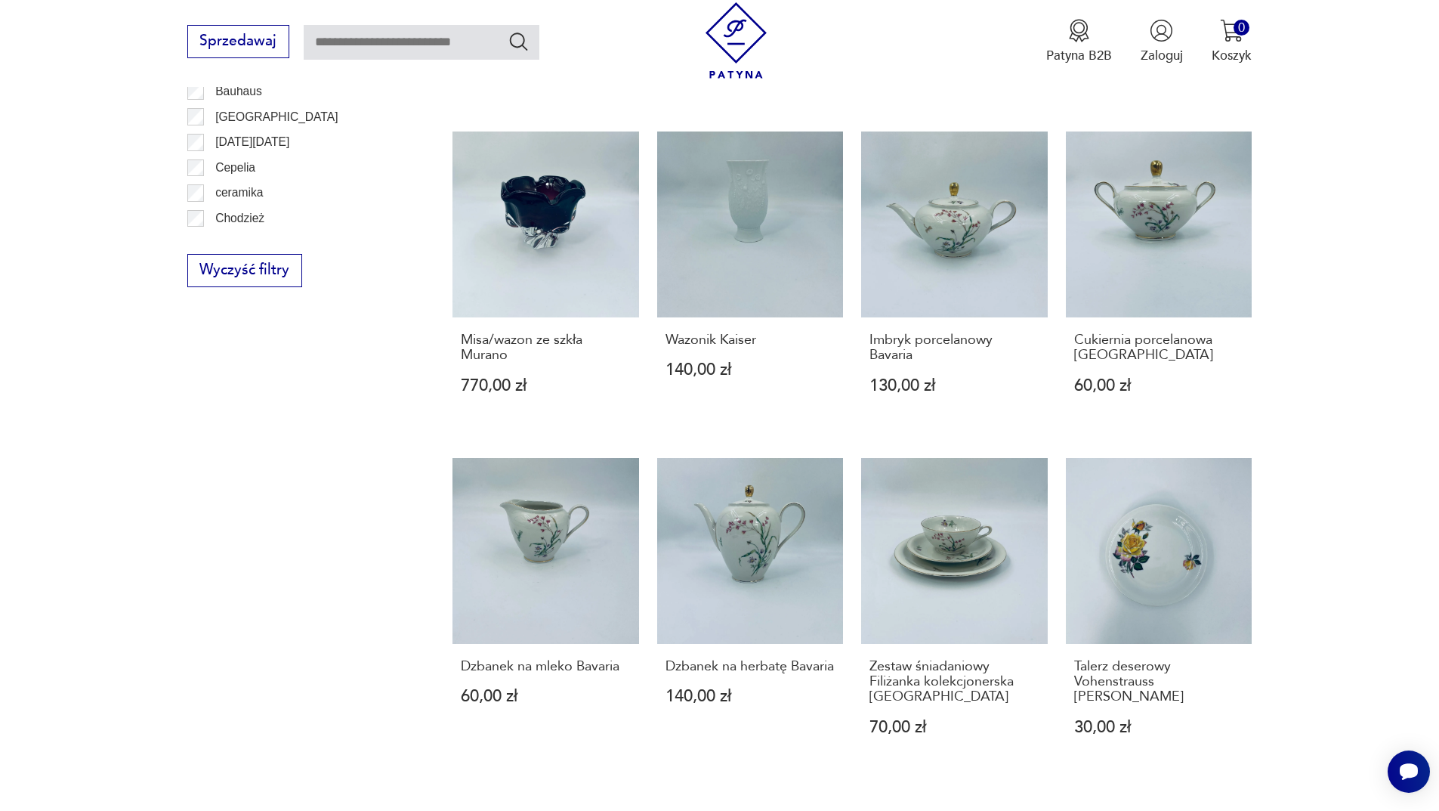
scroll to position [1238, 0]
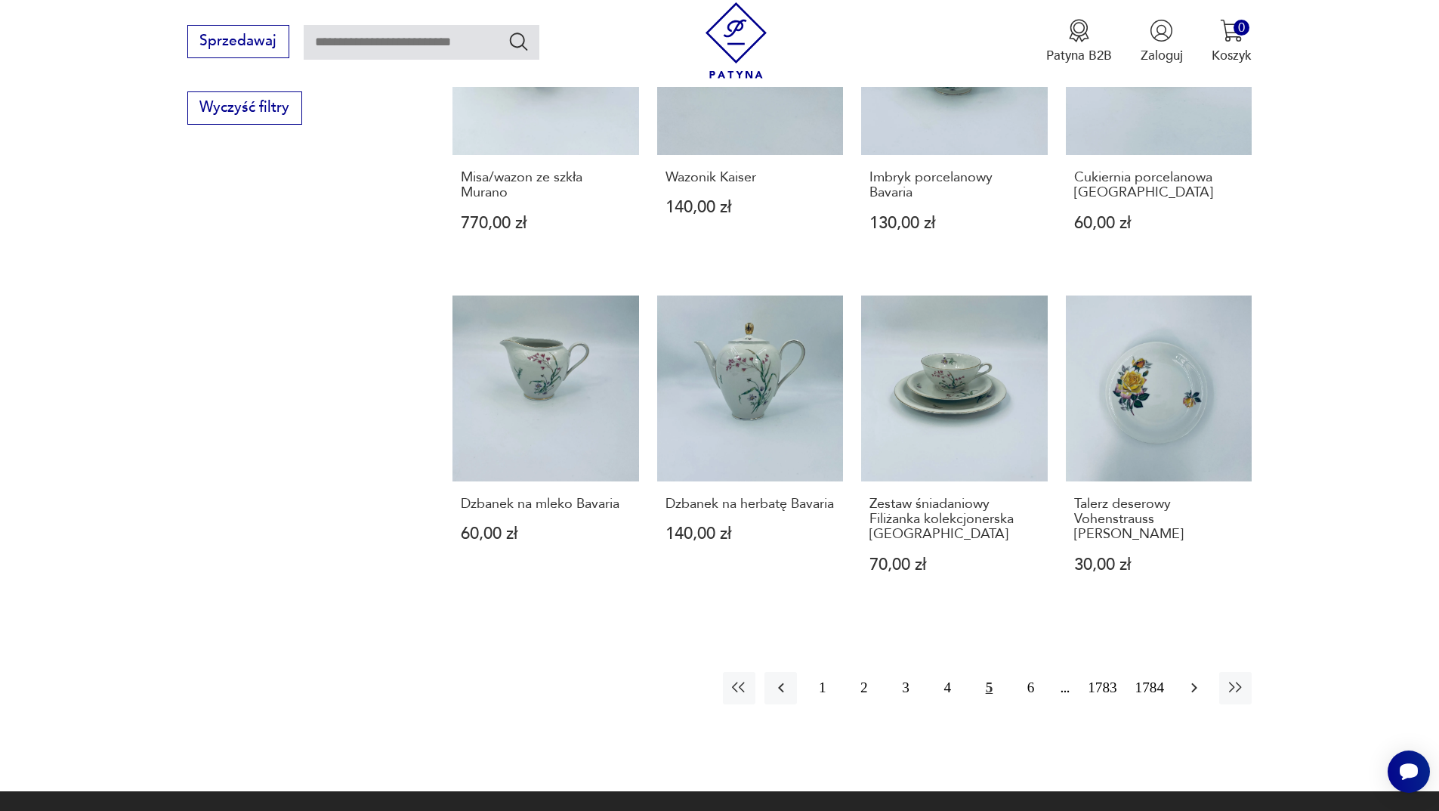
click at [1182, 683] on button "button" at bounding box center [1194, 688] width 32 height 32
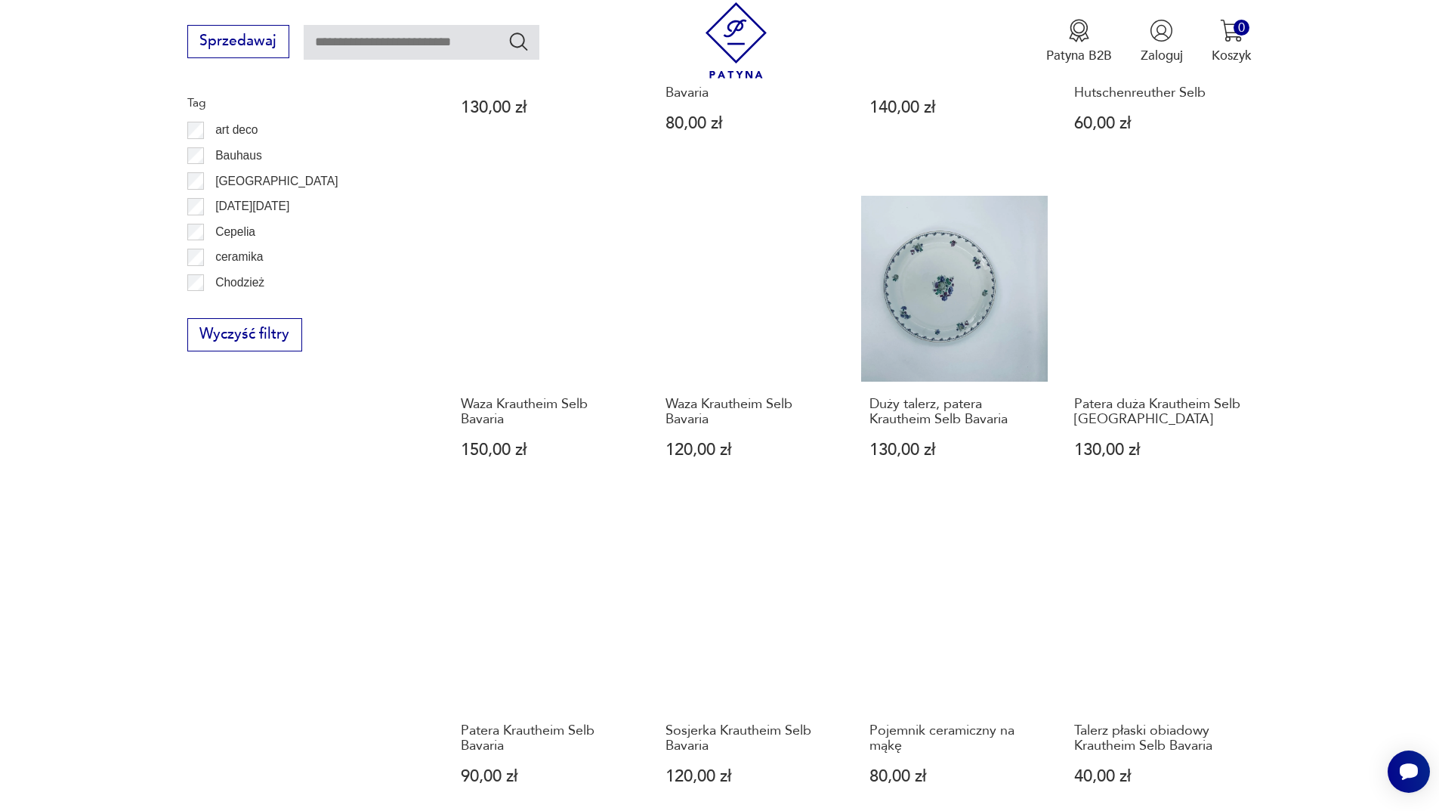
scroll to position [1314, 0]
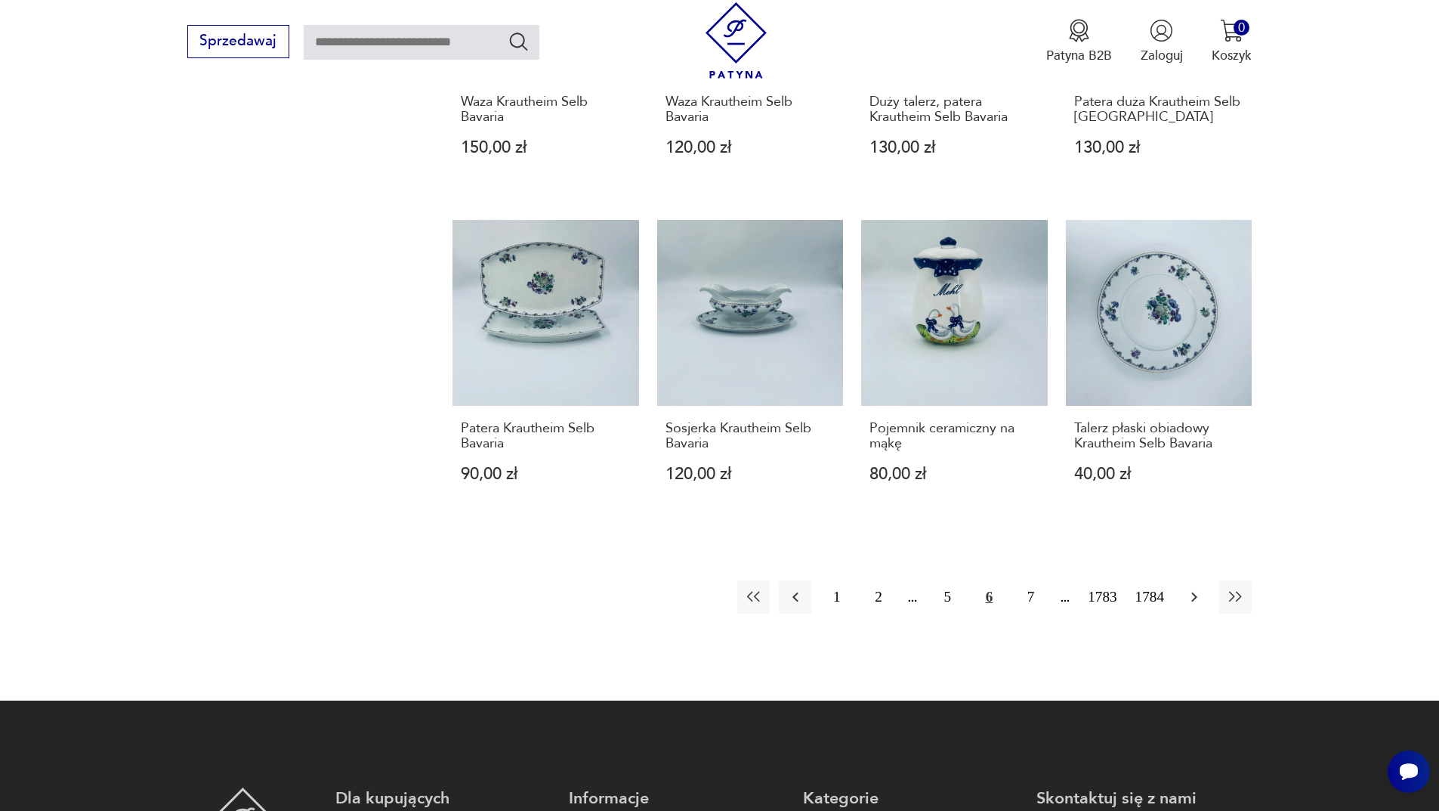
click at [1198, 604] on icon "button" at bounding box center [1194, 597] width 18 height 18
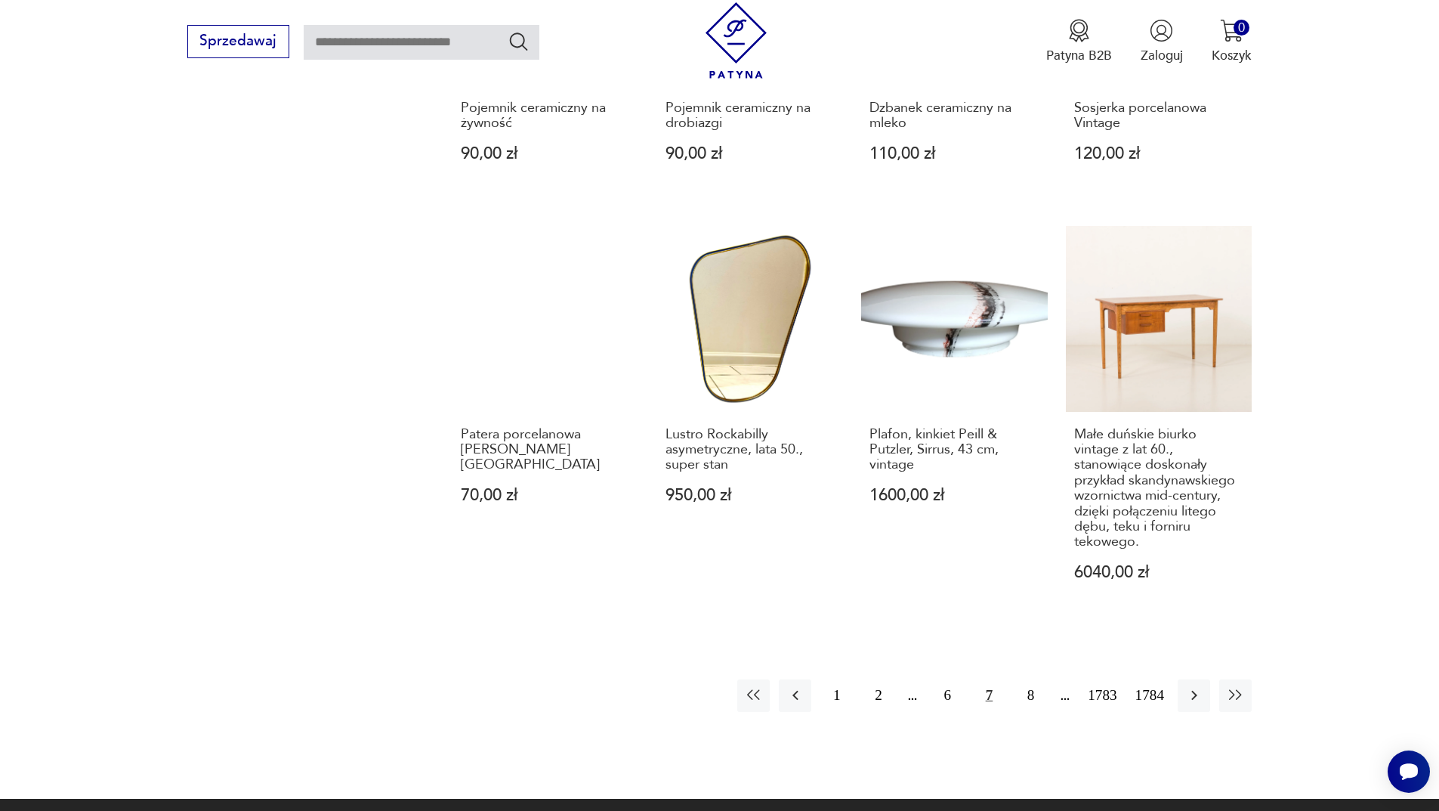
scroll to position [1314, 0]
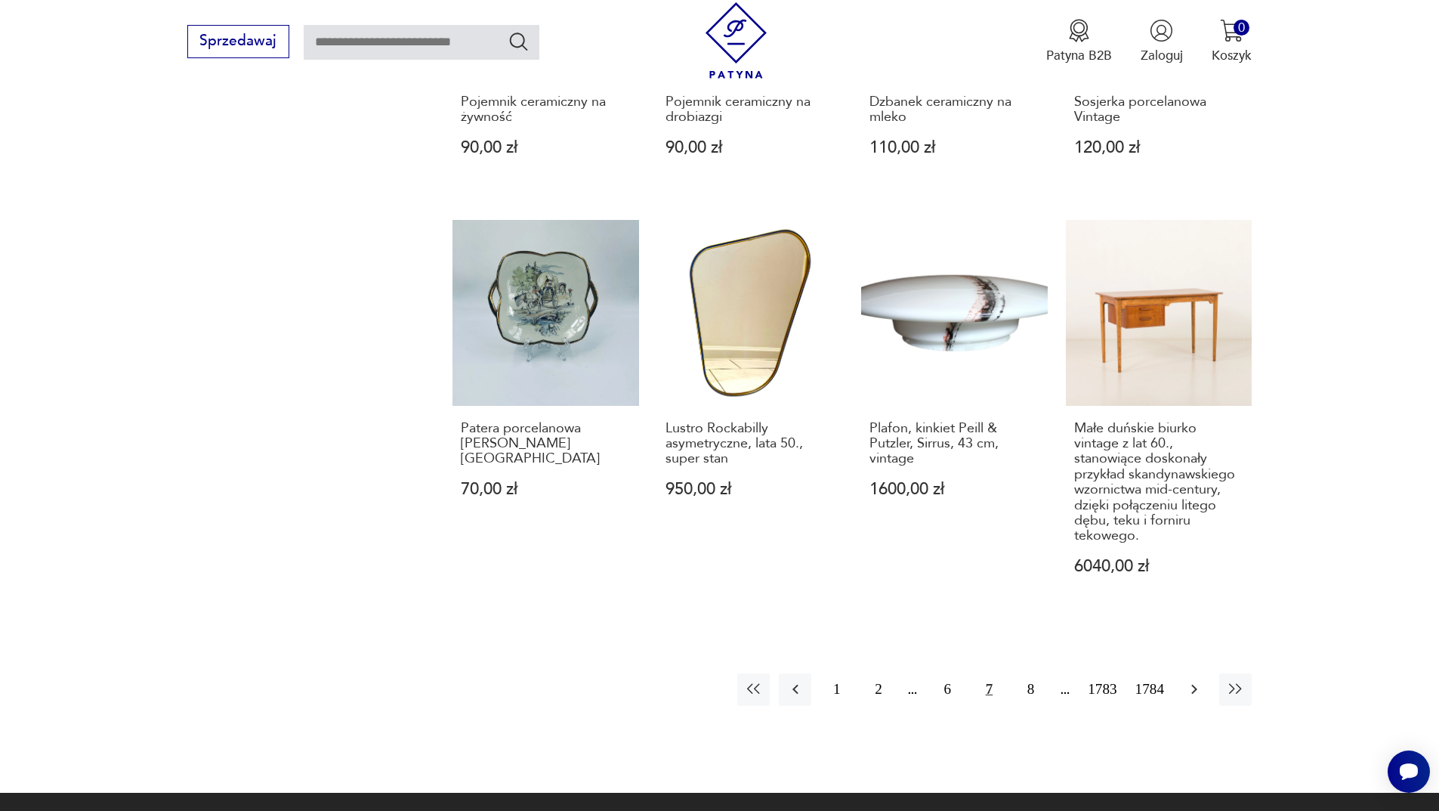
click at [1199, 686] on button "button" at bounding box center [1194, 689] width 32 height 32
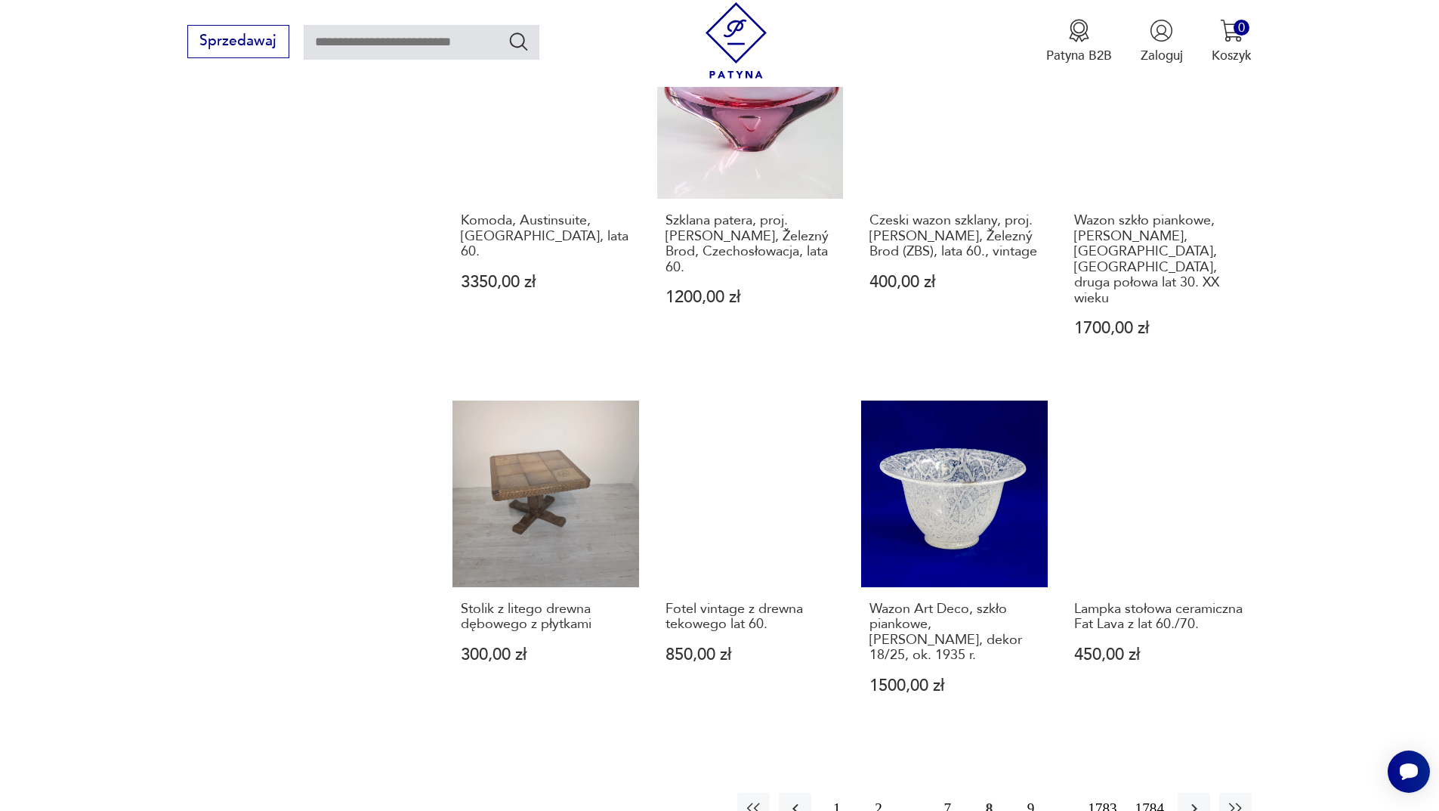
scroll to position [1465, 0]
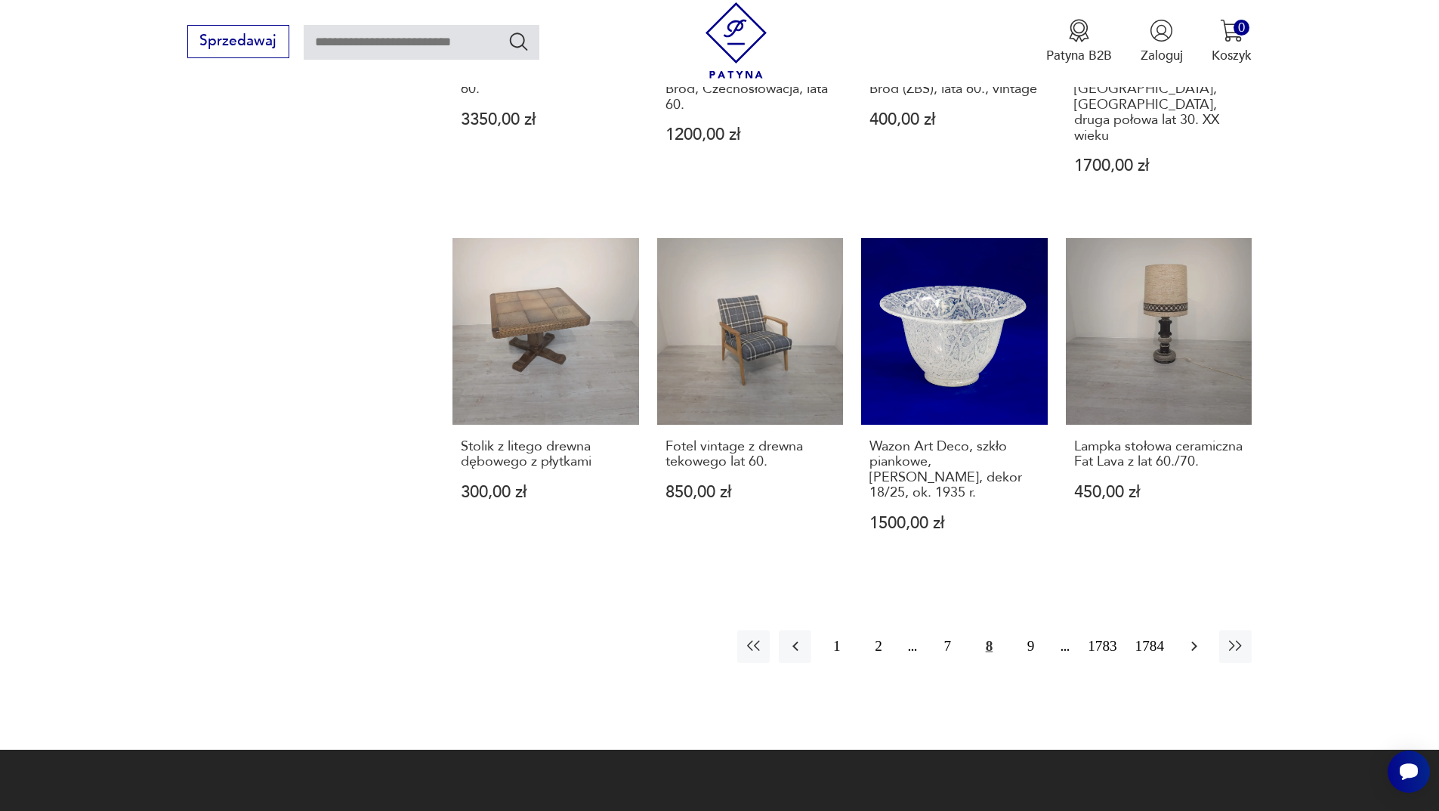
click at [1205, 630] on button "button" at bounding box center [1194, 646] width 32 height 32
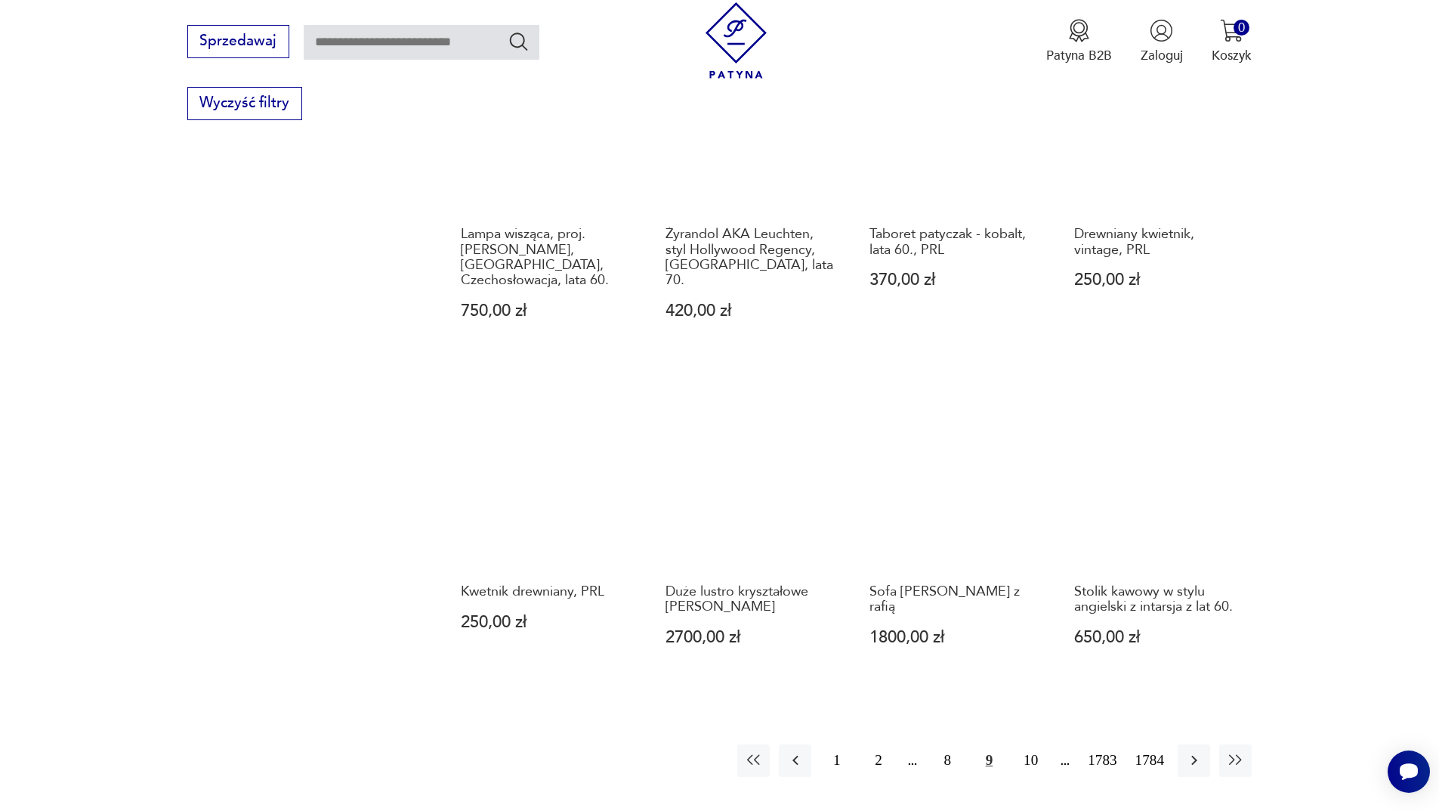
scroll to position [1314, 0]
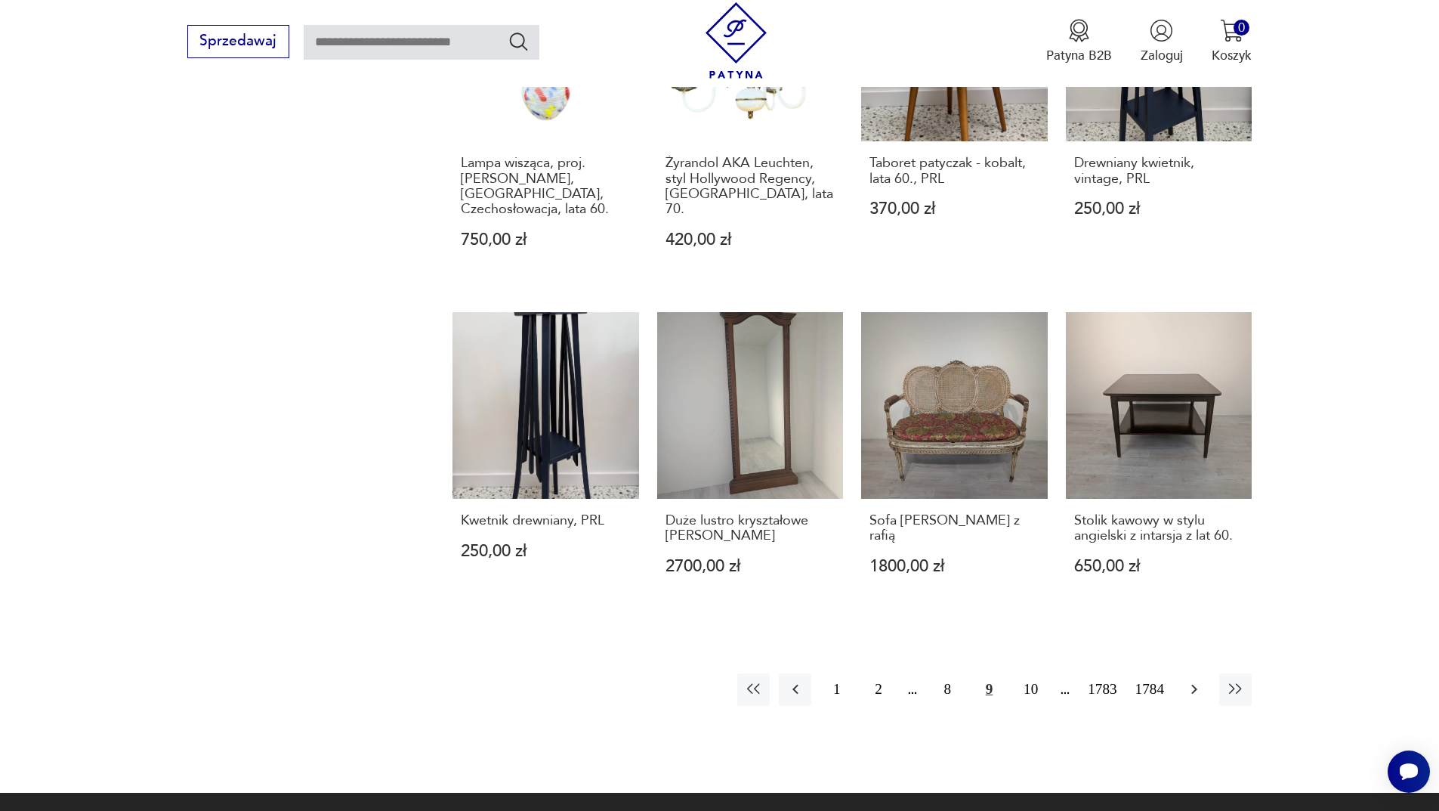
click at [1193, 685] on icon "button" at bounding box center [1194, 690] width 6 height 10
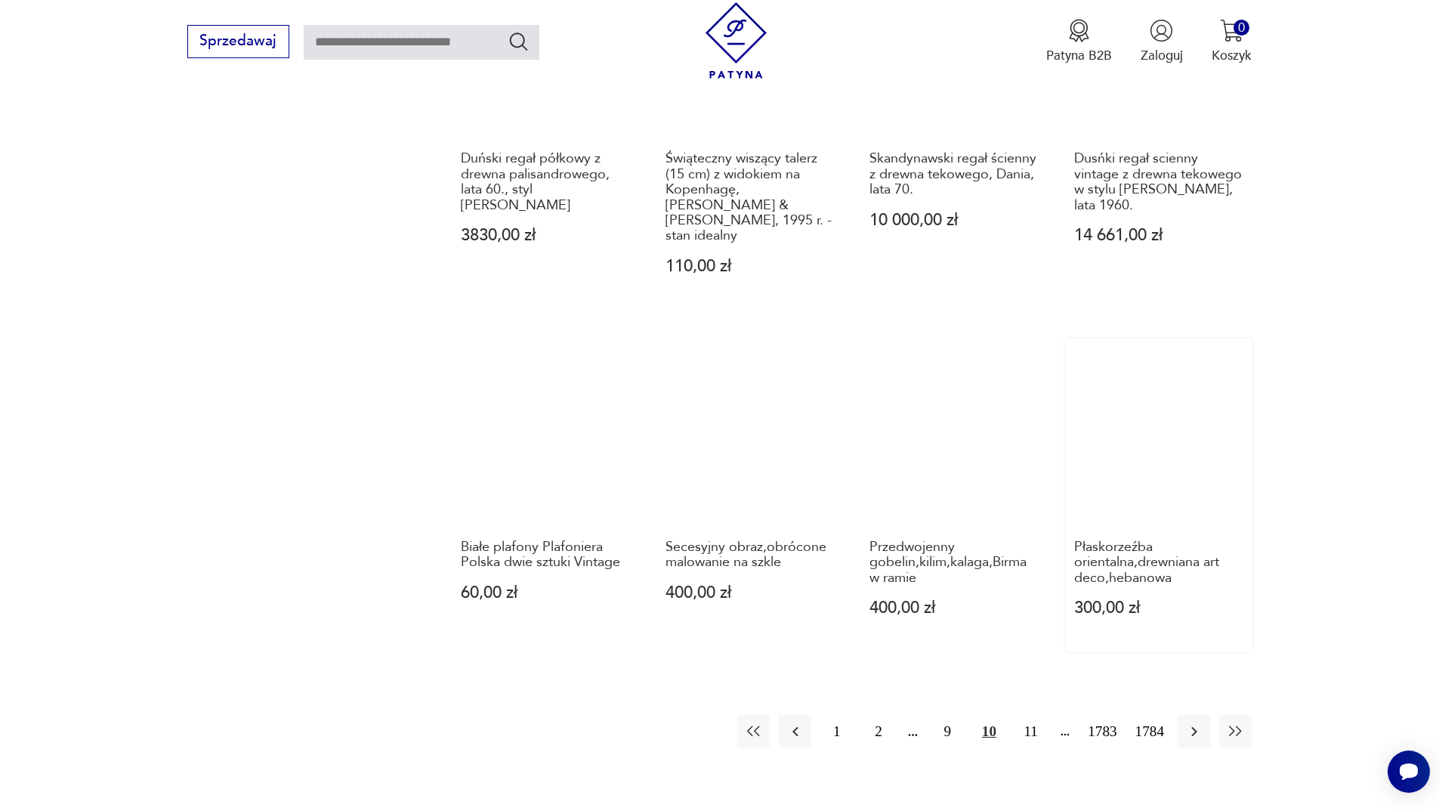
scroll to position [1314, 0]
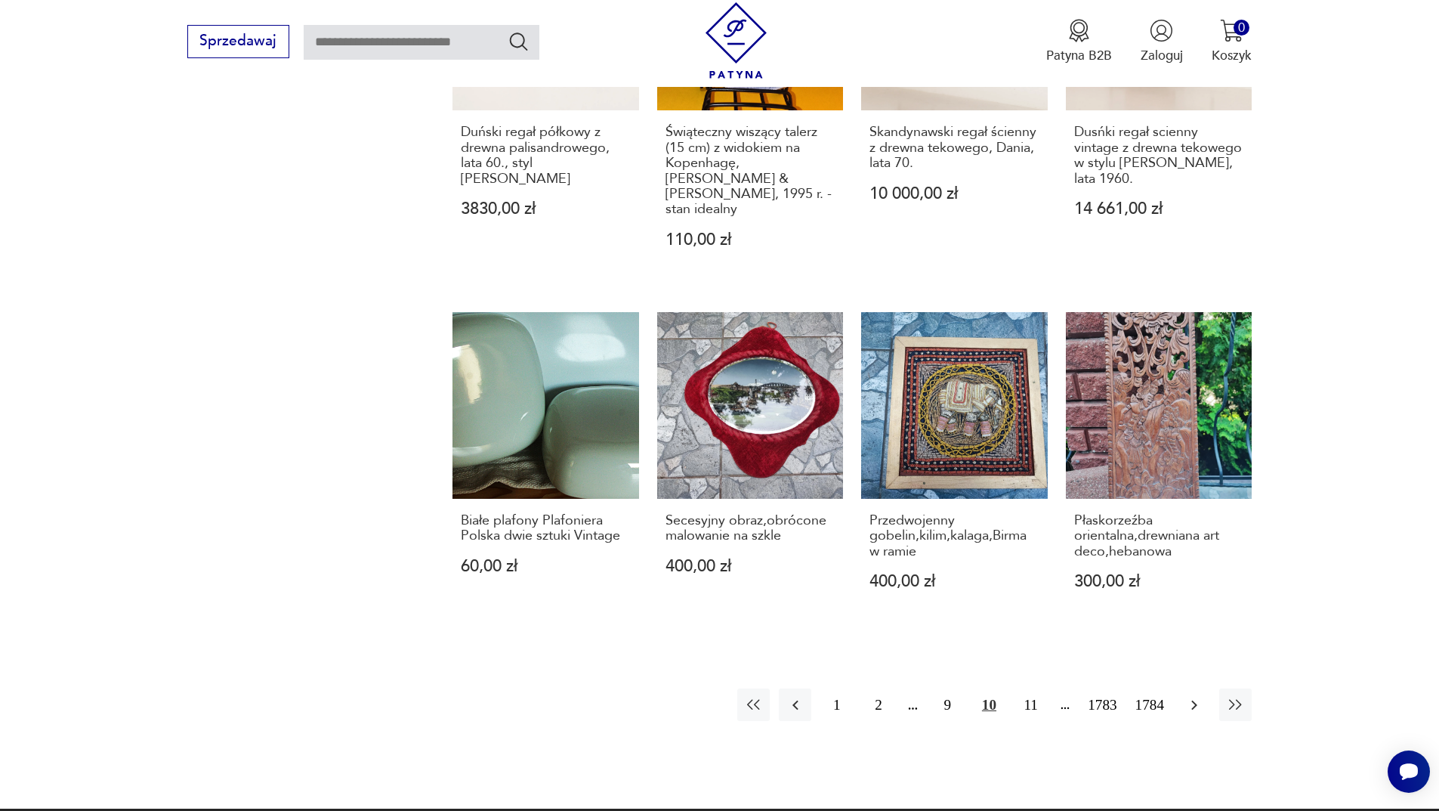
click at [1195, 700] on icon "button" at bounding box center [1194, 705] width 6 height 10
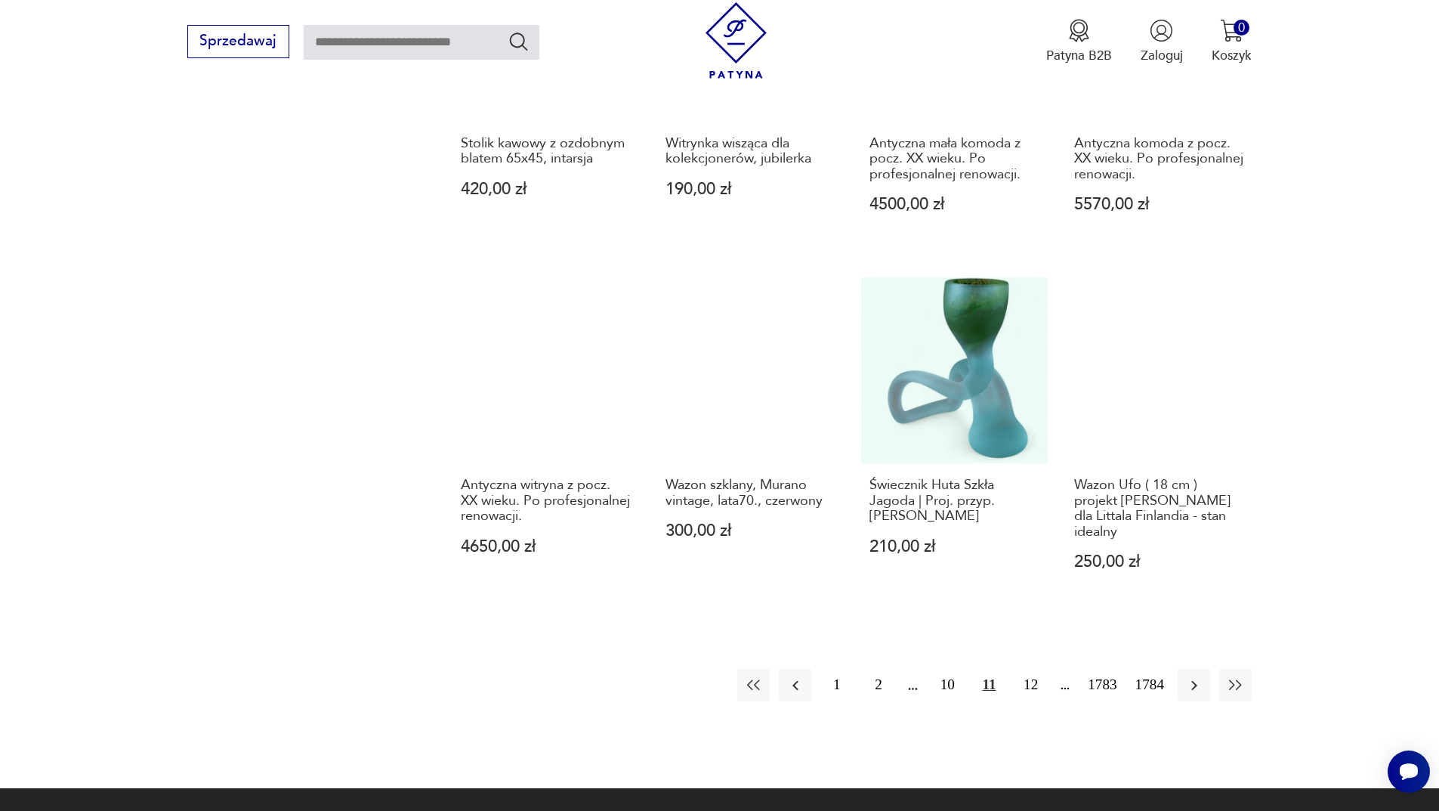
scroll to position [1314, 0]
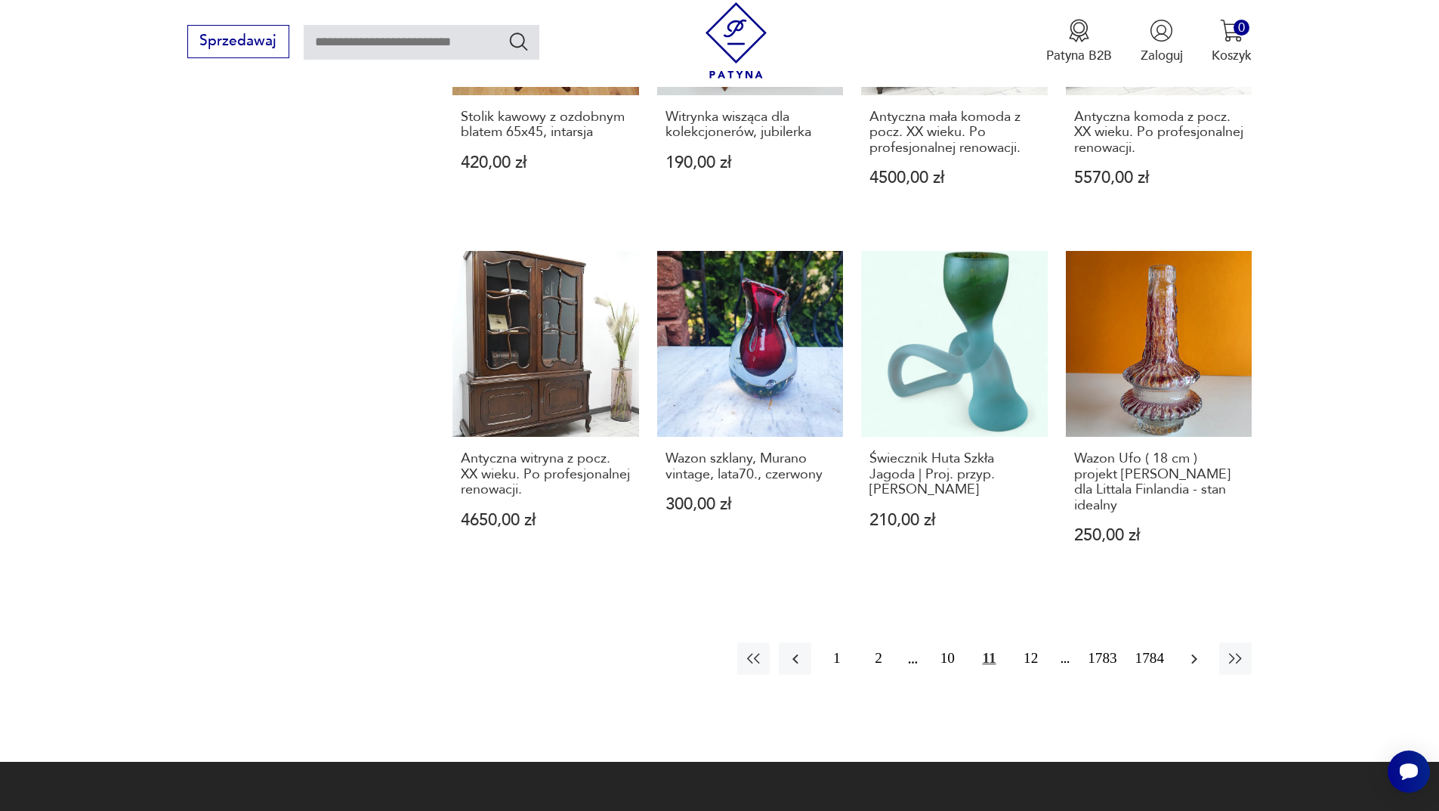
click at [1190, 650] on icon "button" at bounding box center [1194, 659] width 18 height 18
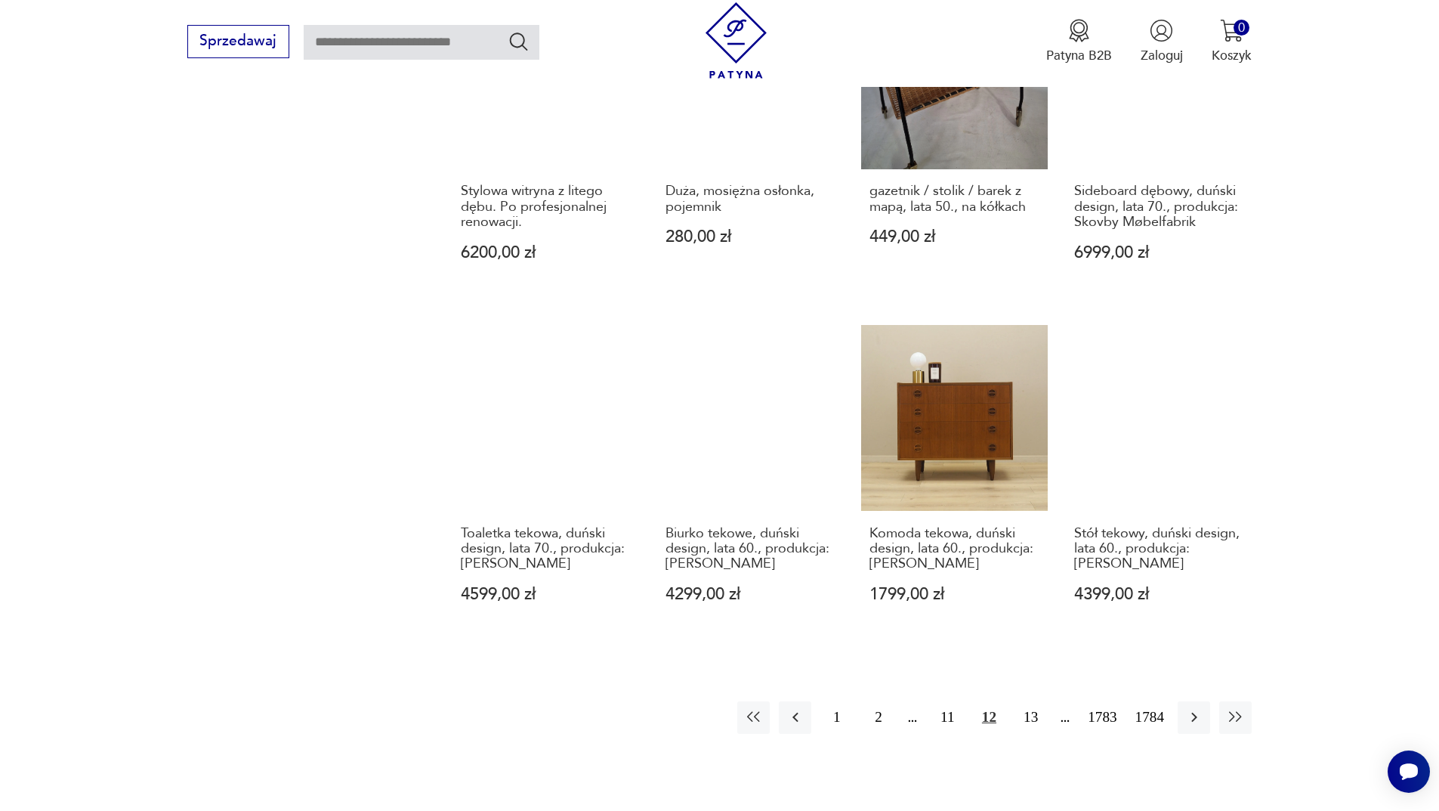
scroll to position [1389, 0]
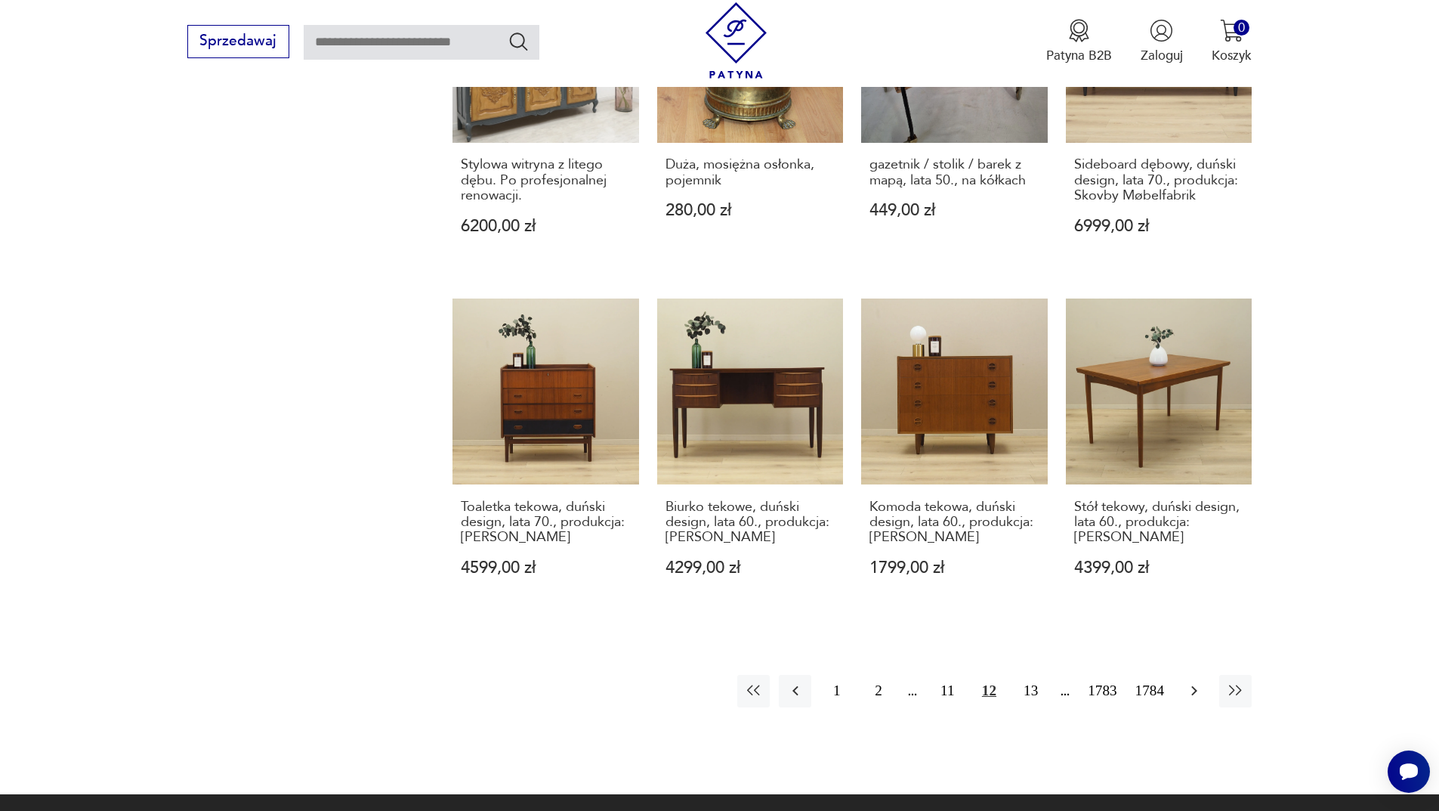
click at [1192, 682] on icon "button" at bounding box center [1194, 691] width 18 height 18
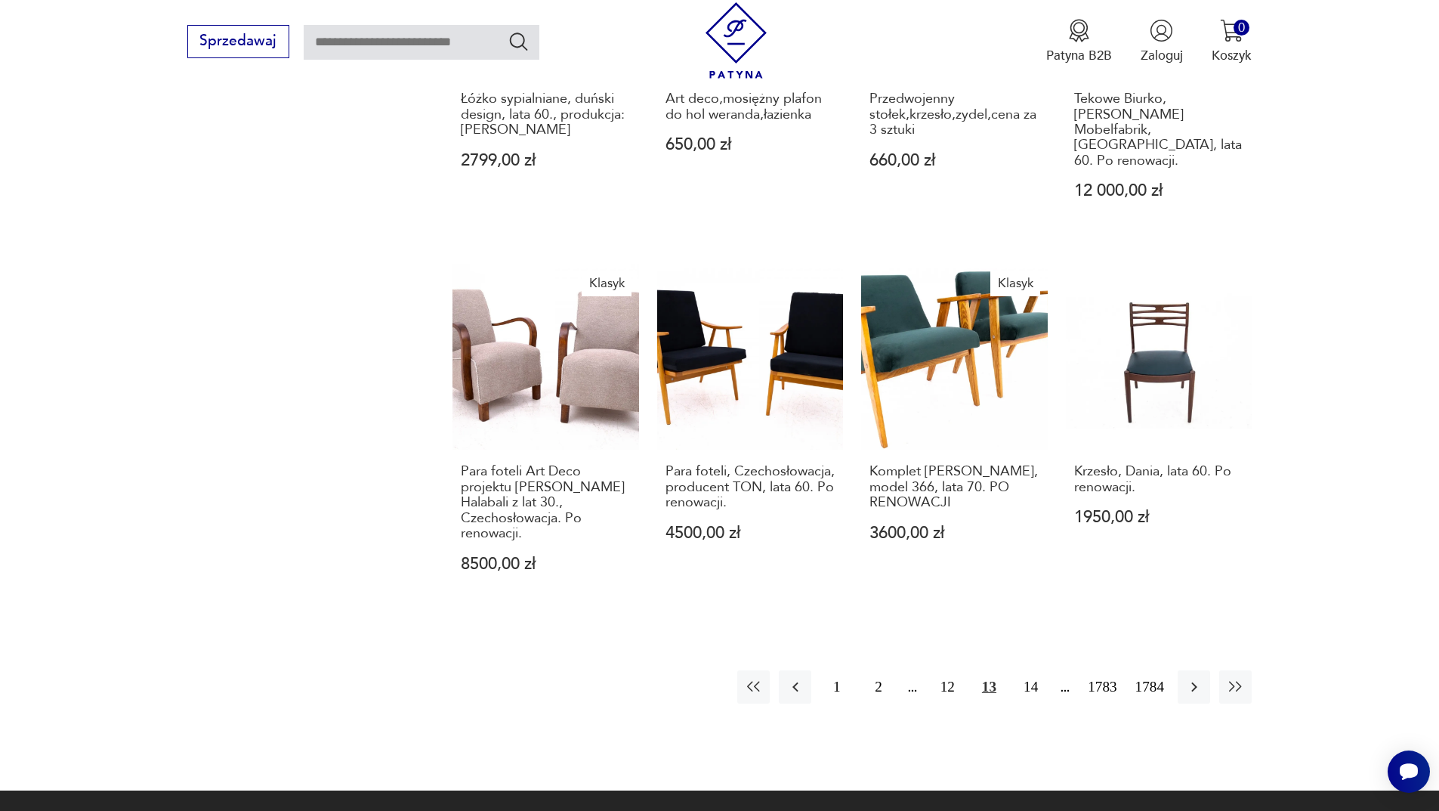
scroll to position [1389, 0]
